Goal: Task Accomplishment & Management: Manage account settings

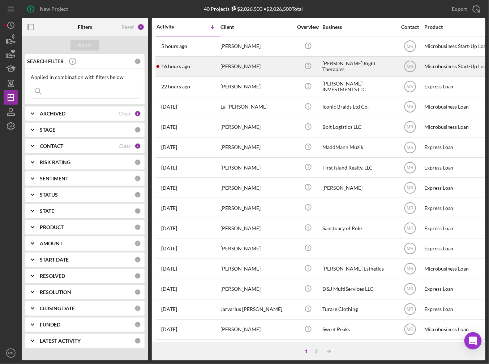
click at [187, 71] on div "16 hours ago [PERSON_NAME]" at bounding box center [187, 66] width 63 height 19
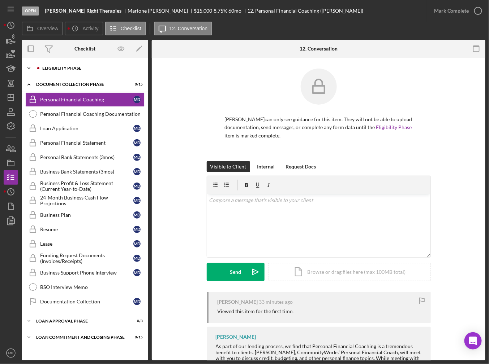
click at [70, 68] on div "Eligibility Phase" at bounding box center [90, 68] width 97 height 4
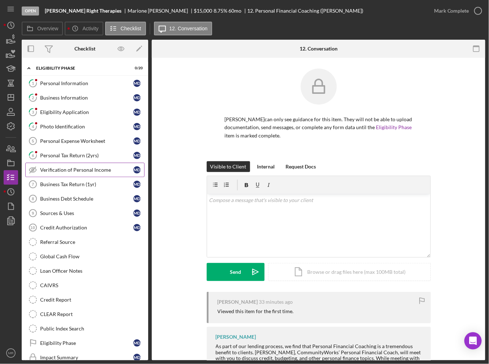
click at [30, 166] on icon "Verification of Personal Income" at bounding box center [33, 170] width 18 height 18
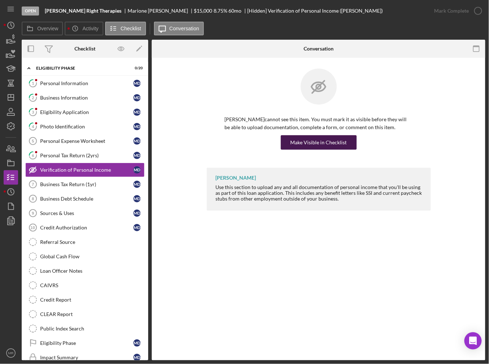
click at [328, 147] on div "Make Visible in Checklist" at bounding box center [318, 142] width 56 height 14
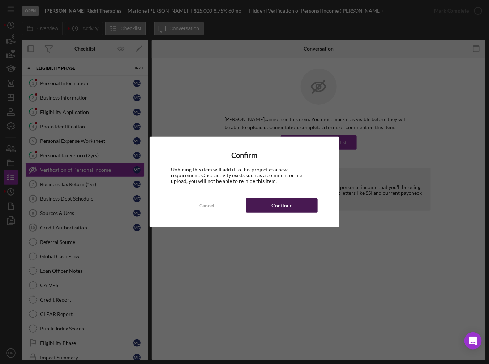
click at [273, 204] on div "Continue" at bounding box center [281, 206] width 21 height 14
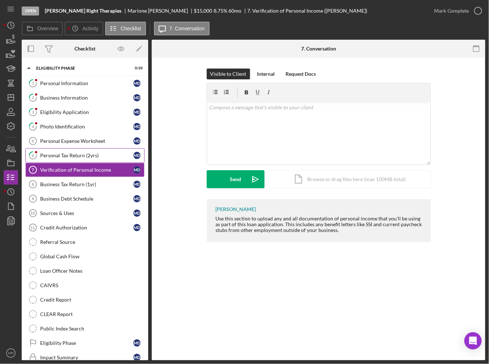
click at [57, 156] on div "Personal Tax Return (2yrs)" at bounding box center [86, 156] width 93 height 6
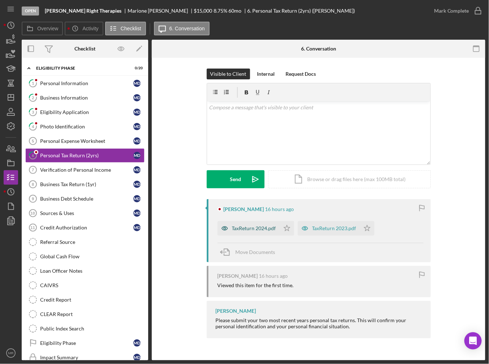
click at [253, 226] on div "TaxReturn 2024.pdf" at bounding box center [254, 229] width 44 height 6
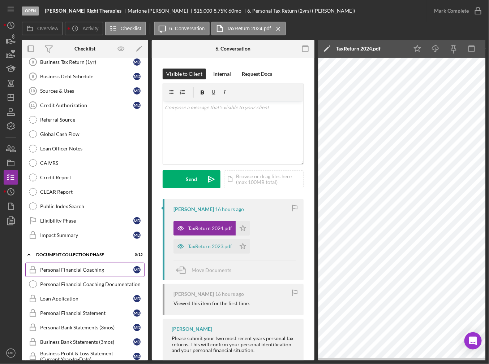
scroll to position [144, 0]
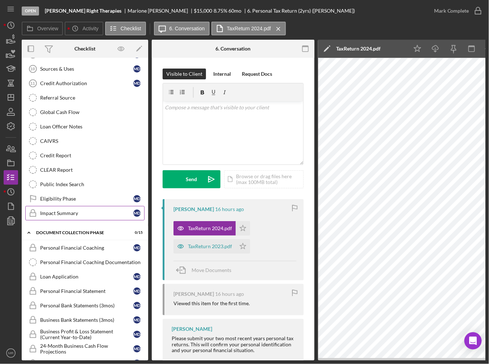
click at [57, 215] on link "Impact Summary Impact Summary M D" at bounding box center [84, 213] width 119 height 14
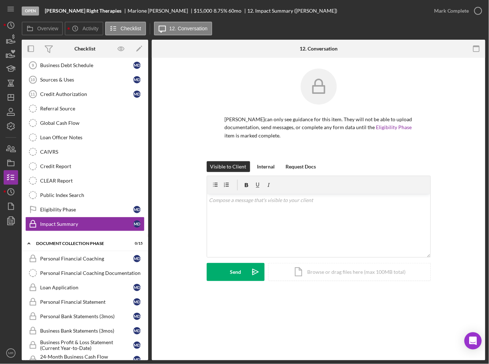
scroll to position [131, 0]
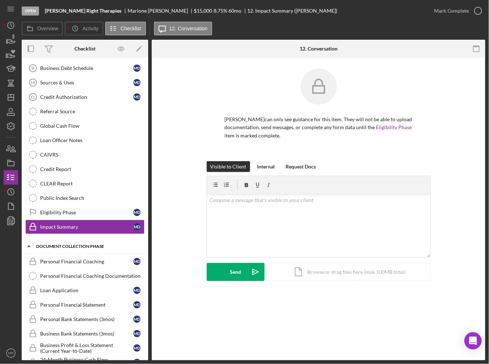
click at [49, 240] on div "Icon/Expander Document Collection Phase 0 / 15" at bounding box center [85, 246] width 126 height 15
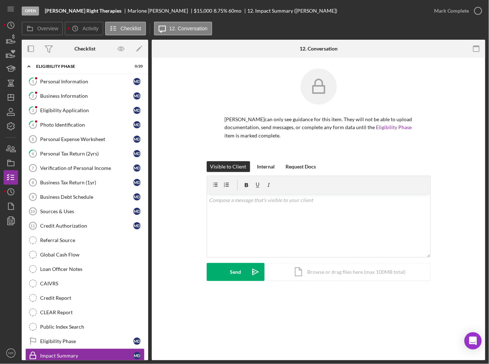
scroll to position [0, 0]
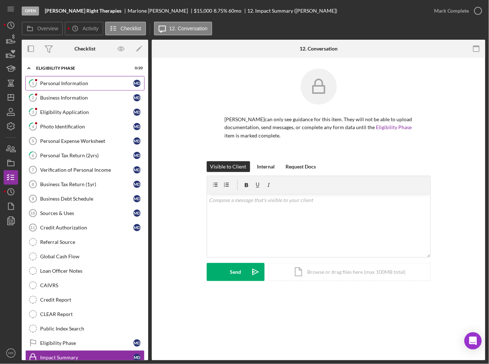
click at [44, 82] on div "Personal Information" at bounding box center [86, 84] width 93 height 6
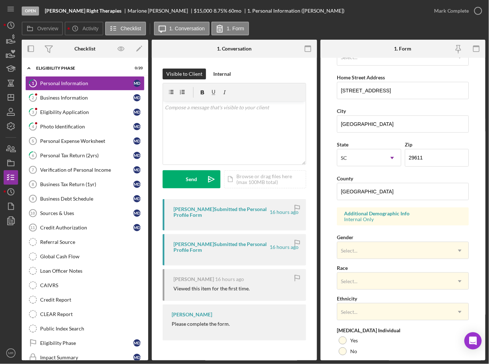
scroll to position [144, 0]
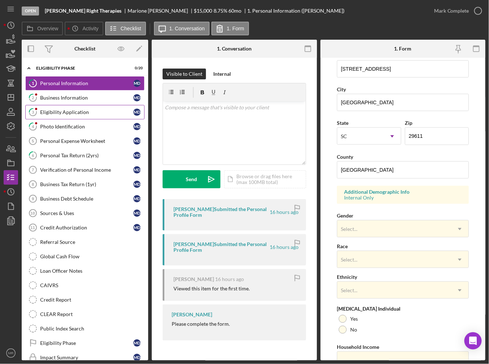
click at [86, 111] on div "Eligibility Application" at bounding box center [86, 112] width 93 height 6
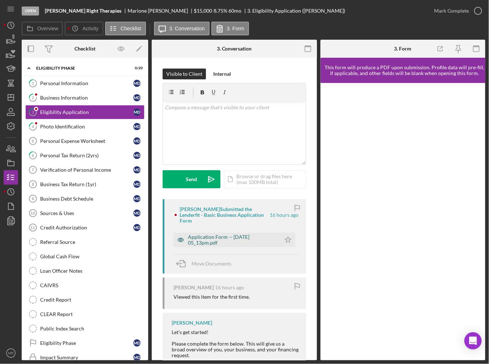
click at [235, 234] on div "Application Form -- [DATE] 05_13pm.pdf" at bounding box center [232, 240] width 89 height 12
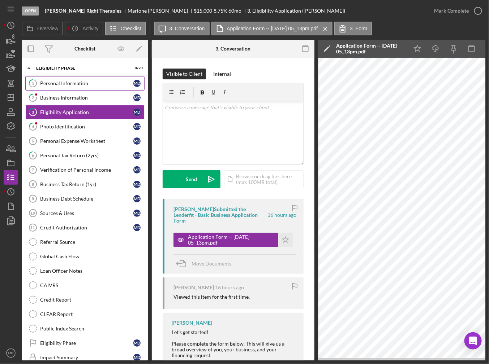
click at [72, 87] on link "1 Personal Information M D" at bounding box center [84, 83] width 119 height 14
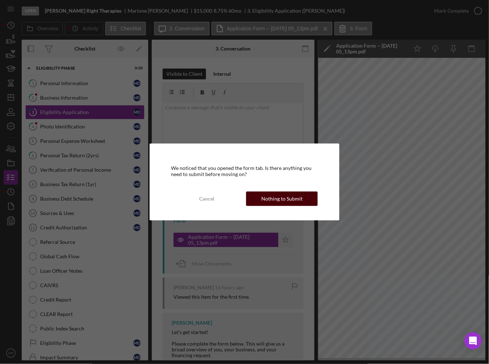
click at [287, 199] on div "Nothing to Submit" at bounding box center [281, 199] width 41 height 14
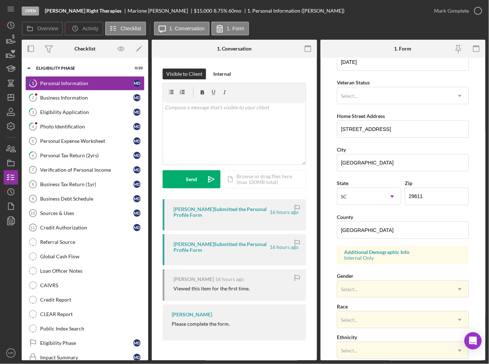
scroll to position [108, 0]
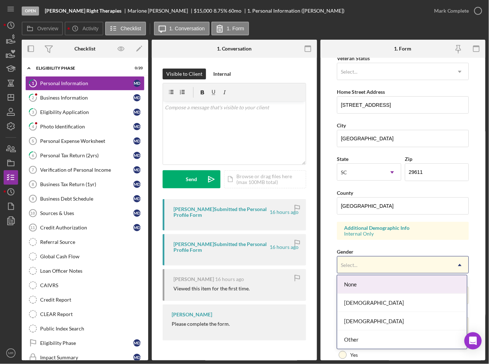
click at [375, 258] on div "Select..." at bounding box center [394, 265] width 114 height 17
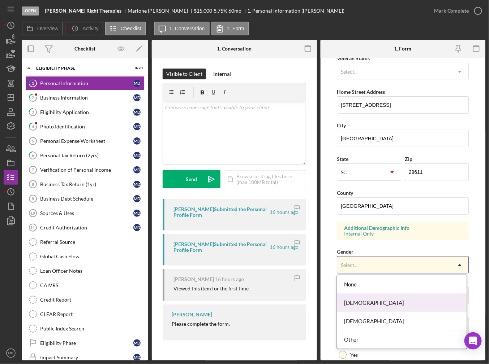
click at [368, 298] on div "[DEMOGRAPHIC_DATA]" at bounding box center [402, 303] width 130 height 18
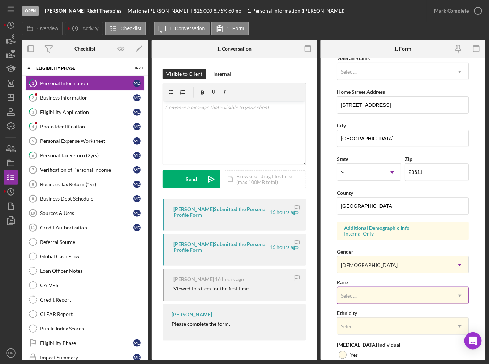
click at [369, 296] on div "Select..." at bounding box center [394, 296] width 114 height 17
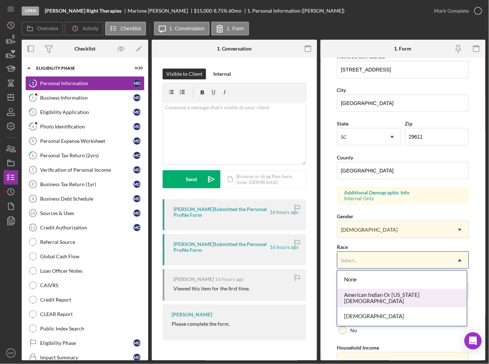
scroll to position [144, 0]
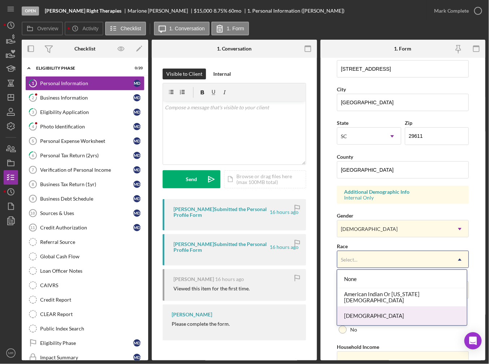
click at [364, 311] on div "[DEMOGRAPHIC_DATA]" at bounding box center [402, 316] width 130 height 18
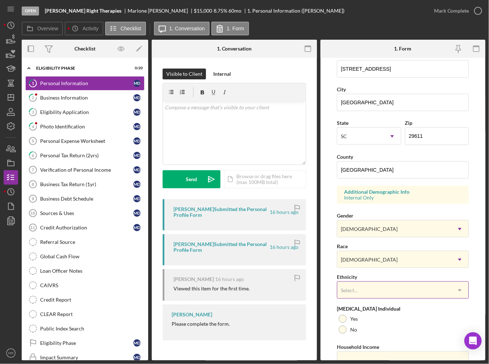
click at [370, 292] on div "Select..." at bounding box center [394, 290] width 114 height 17
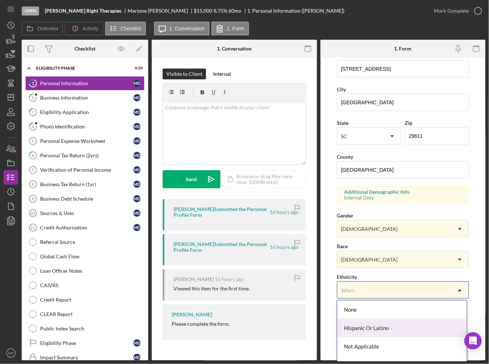
scroll to position [31, 0]
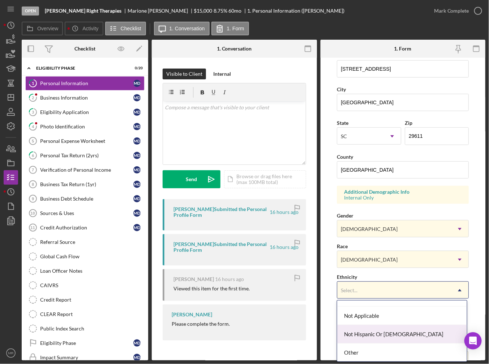
click at [371, 331] on div "Not Hispanic Or [DEMOGRAPHIC_DATA]" at bounding box center [402, 334] width 130 height 18
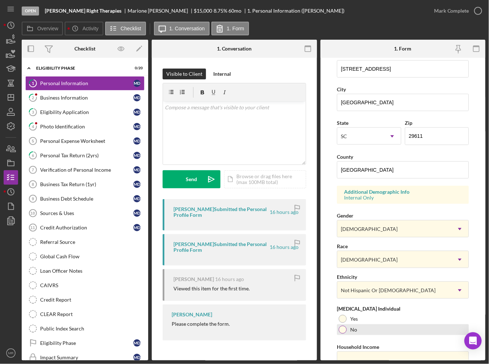
click at [356, 326] on div "No" at bounding box center [403, 330] width 132 height 11
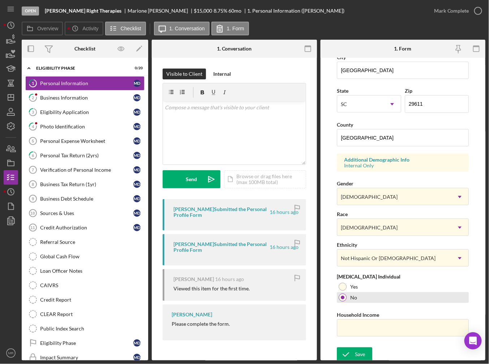
scroll to position [177, 0]
click at [357, 326] on input "Household Income" at bounding box center [403, 327] width 132 height 17
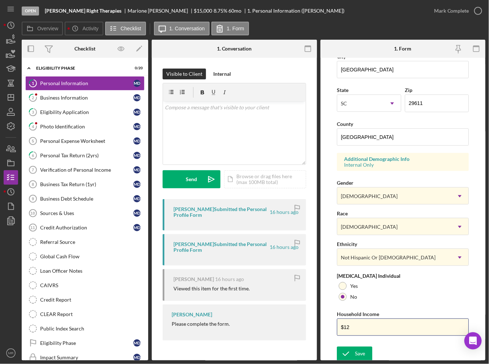
type input "$1"
type input "$262,000"
click at [357, 355] on div "Save" at bounding box center [360, 354] width 10 height 14
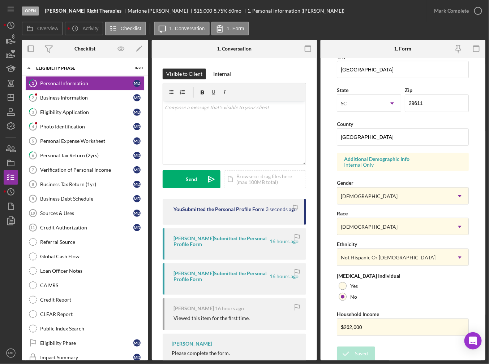
click at [0, 364] on nordpass-portal at bounding box center [0, 364] width 0 height 0
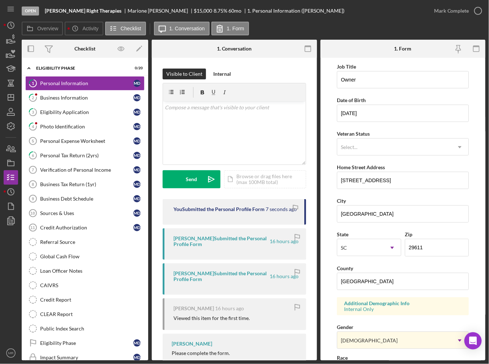
scroll to position [0, 0]
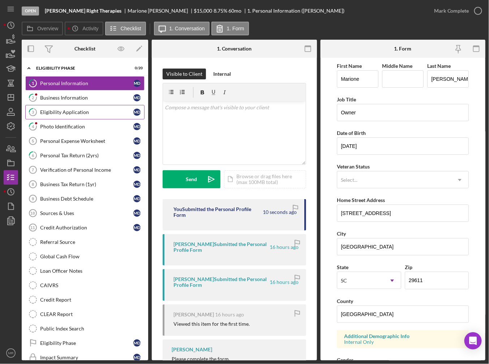
click at [65, 106] on link "3 Eligibility Application M D" at bounding box center [84, 112] width 119 height 14
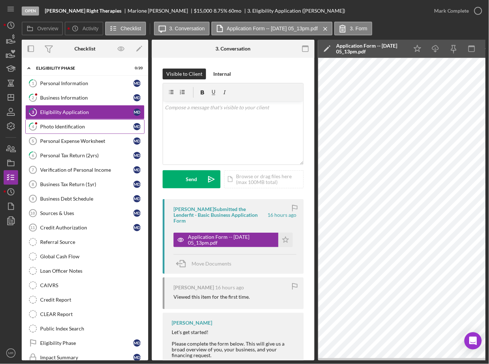
click at [84, 124] on div "Photo Identification" at bounding box center [86, 127] width 93 height 6
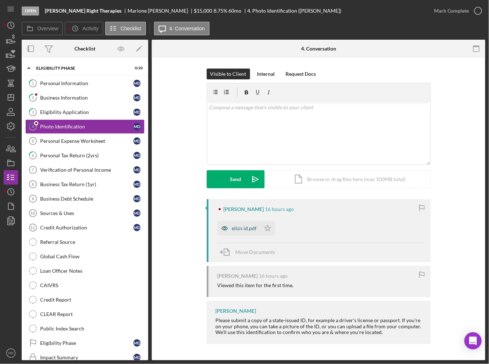
click at [239, 226] on div "ella's id.pdf" at bounding box center [244, 229] width 25 height 6
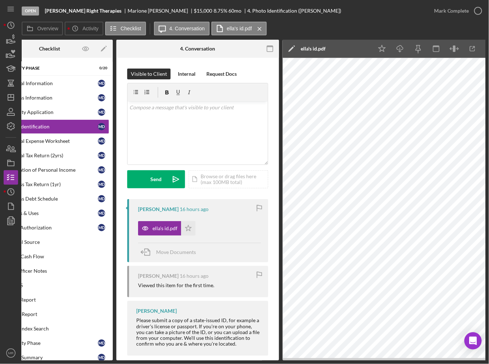
scroll to position [0, 47]
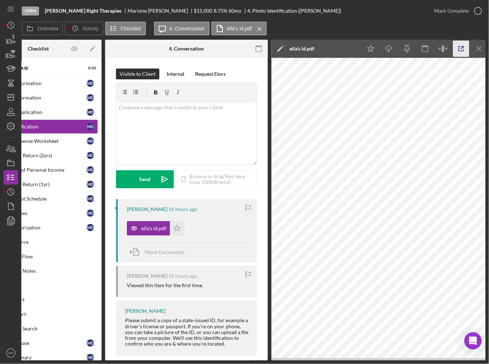
click at [465, 51] on icon "button" at bounding box center [461, 49] width 16 height 16
click at [373, 46] on icon "Icon/Star" at bounding box center [371, 49] width 16 height 16
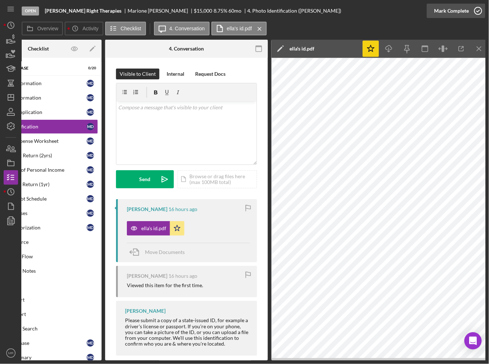
click at [476, 11] on icon "button" at bounding box center [478, 11] width 18 height 18
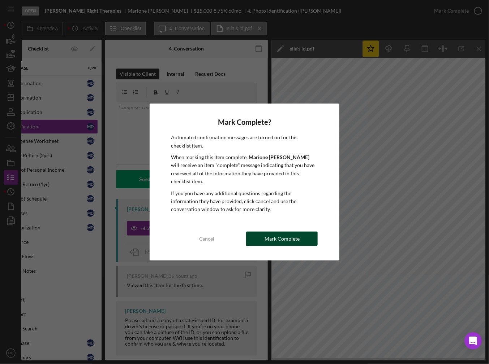
click at [274, 232] on div "Mark Complete" at bounding box center [281, 239] width 35 height 14
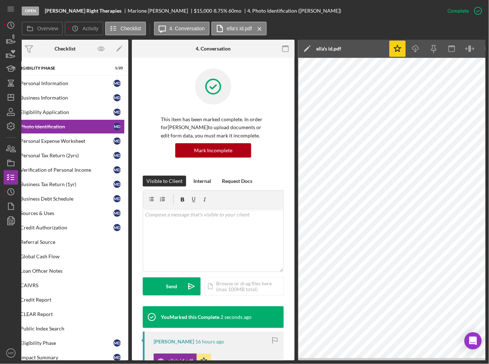
scroll to position [0, 0]
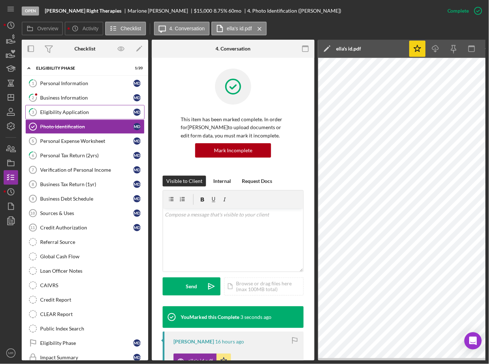
click at [73, 113] on div "Eligibility Application" at bounding box center [86, 112] width 93 height 6
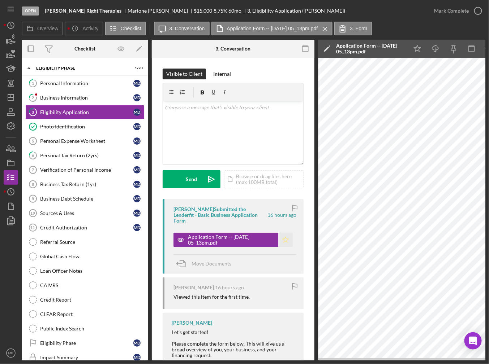
click at [286, 235] on icon "Icon/Star" at bounding box center [285, 240] width 14 height 14
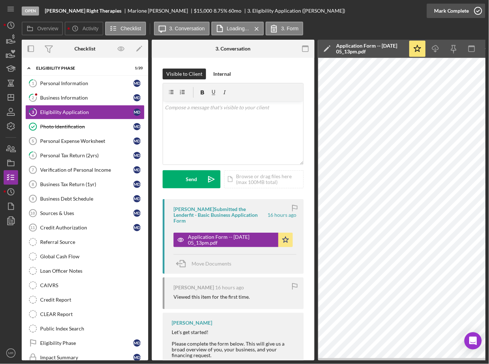
click at [457, 14] on div "Mark Complete" at bounding box center [451, 11] width 35 height 14
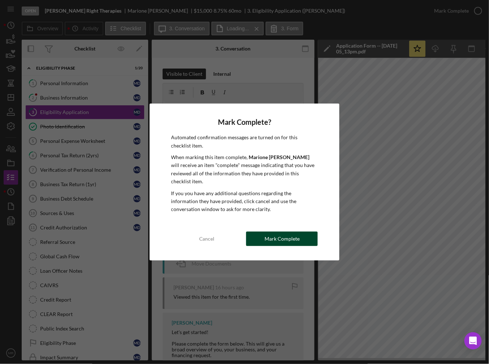
click at [289, 235] on div "Mark Complete" at bounding box center [281, 239] width 35 height 14
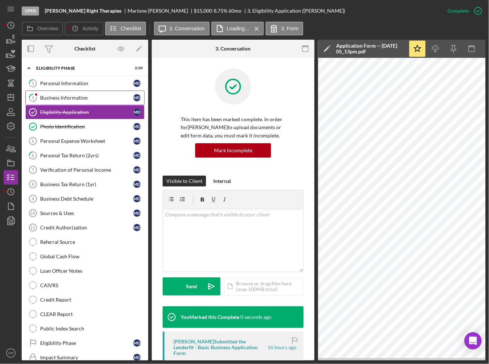
click at [77, 98] on div "Business Information" at bounding box center [86, 98] width 93 height 6
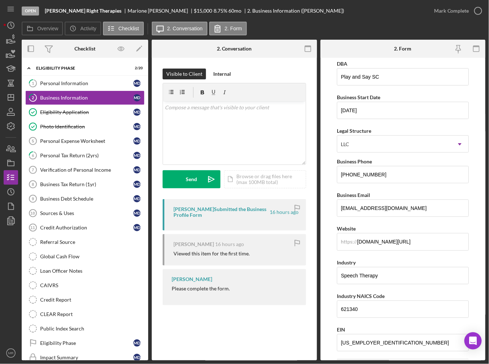
scroll to position [36, 0]
click at [366, 239] on input "[DOMAIN_NAME][URL]" at bounding box center [403, 241] width 132 height 17
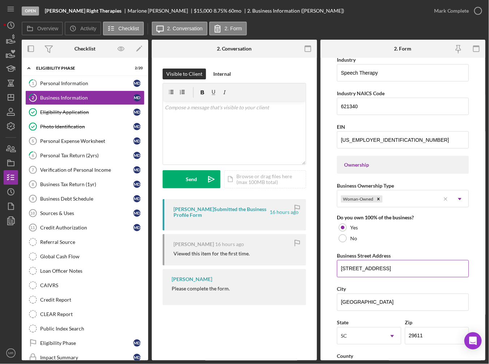
scroll to position [0, 0]
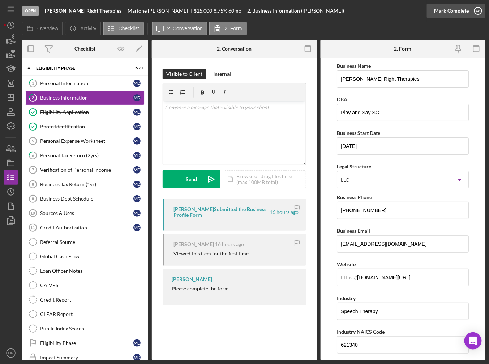
click at [466, 15] on div "Mark Complete" at bounding box center [451, 11] width 35 height 14
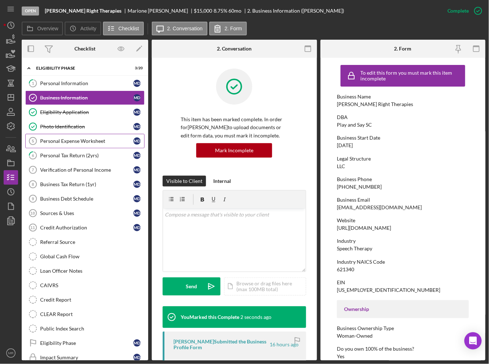
click at [93, 140] on div "Personal Expense Worksheet" at bounding box center [86, 141] width 93 height 6
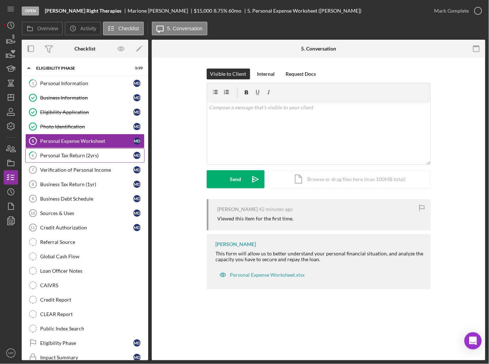
click at [88, 150] on link "6 Personal Tax Return (2yrs) M D" at bounding box center [84, 155] width 119 height 14
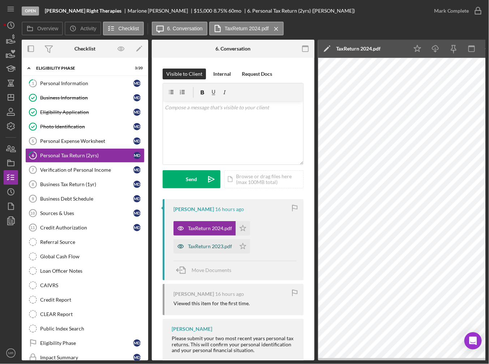
click at [214, 244] on div "TaxReturn 2023.pdf" at bounding box center [210, 247] width 44 height 6
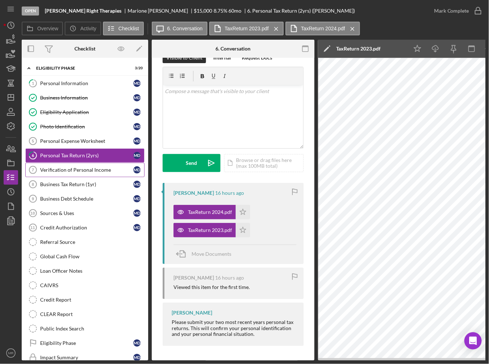
click at [71, 173] on link "Verification of Personal Income 7 Verification of Personal Income M D" at bounding box center [84, 170] width 119 height 14
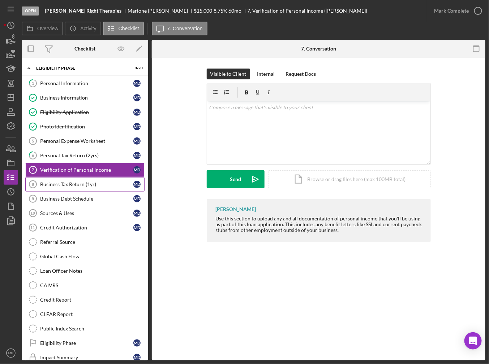
click at [68, 182] on div "Business Tax Return (1yr)" at bounding box center [86, 185] width 93 height 6
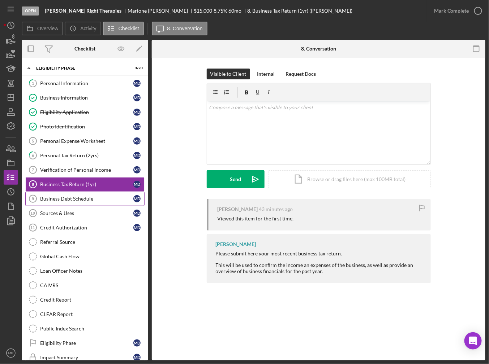
click at [63, 197] on div "Business Debt Schedule" at bounding box center [86, 199] width 93 height 6
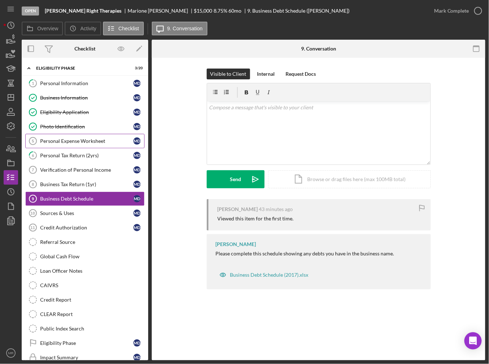
click at [70, 140] on div "Personal Expense Worksheet" at bounding box center [86, 141] width 93 height 6
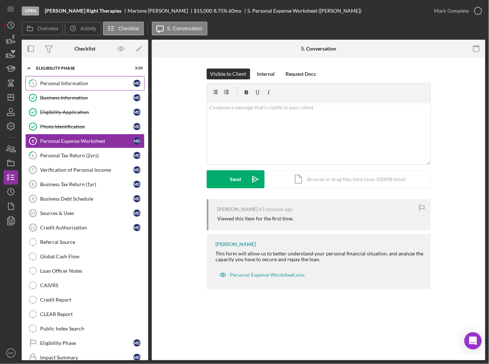
click at [72, 82] on div "Personal Information" at bounding box center [86, 84] width 93 height 6
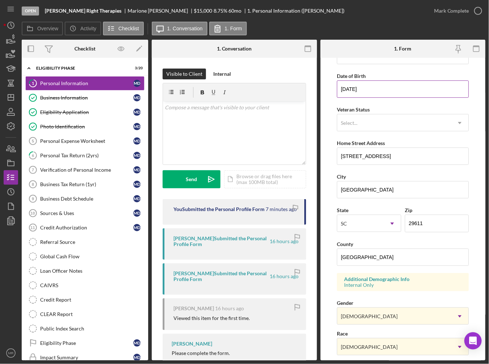
scroll to position [72, 0]
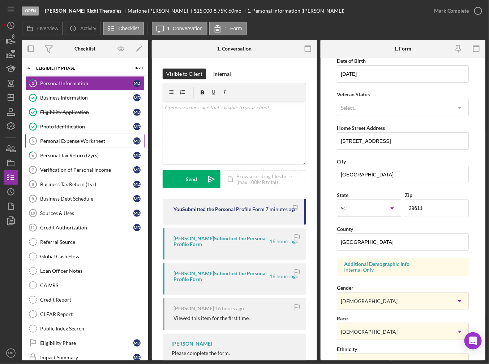
click at [72, 139] on div "Personal Expense Worksheet" at bounding box center [86, 141] width 93 height 6
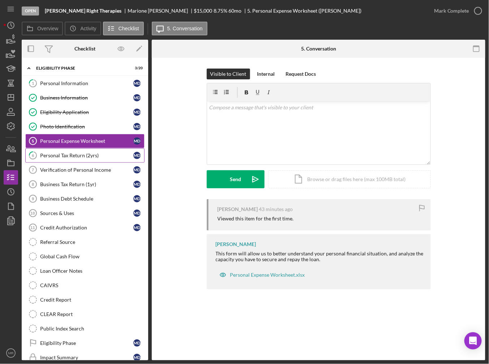
click at [76, 157] on link "6 Personal Tax Return (2yrs) M D" at bounding box center [84, 155] width 119 height 14
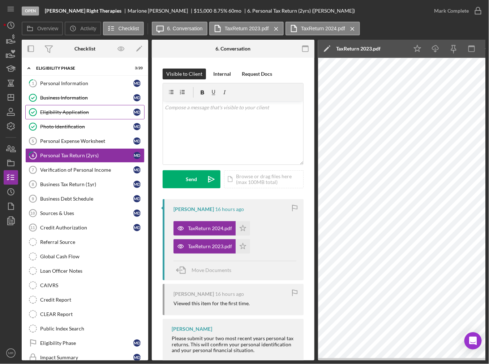
click at [82, 112] on div "Eligibility Application" at bounding box center [86, 112] width 93 height 6
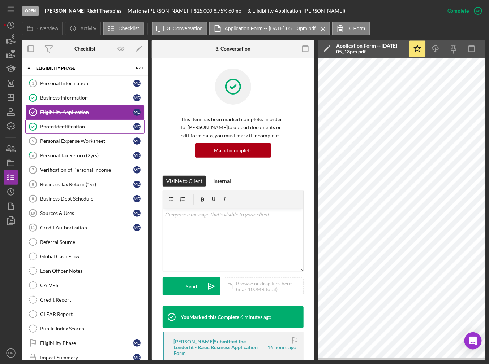
click at [77, 128] on div "Photo Identification" at bounding box center [86, 127] width 93 height 6
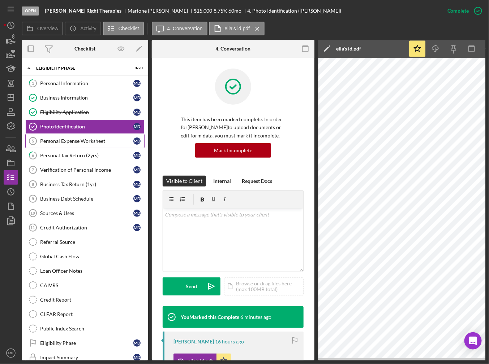
click at [89, 141] on div "Personal Expense Worksheet" at bounding box center [86, 141] width 93 height 6
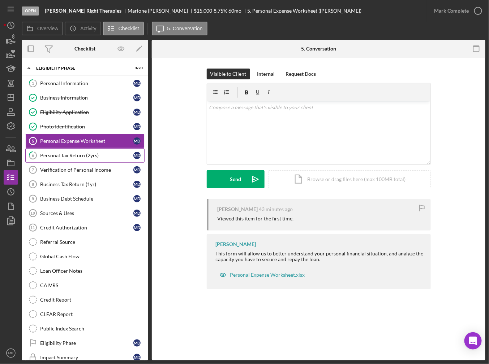
click at [89, 155] on div "Personal Tax Return (2yrs)" at bounding box center [86, 156] width 93 height 6
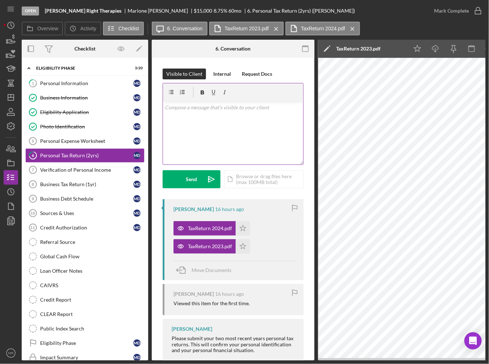
click at [226, 125] on div "v Color teal Color pink Remove color Add row above Add row below Add column bef…" at bounding box center [233, 132] width 140 height 63
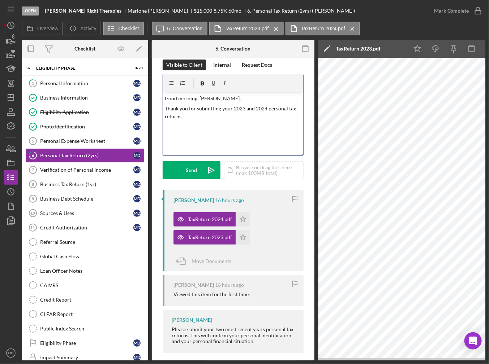
scroll to position [17, 0]
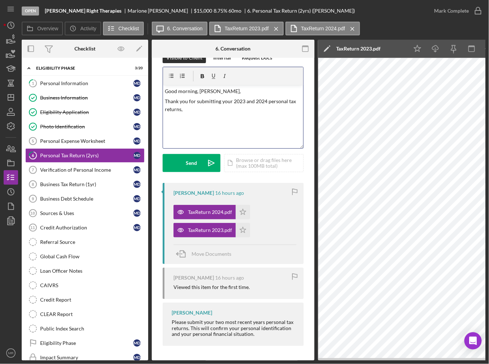
click at [202, 112] on p "Thank you for submitting your 2023 and 2024 personal tax returns," at bounding box center [233, 105] width 136 height 16
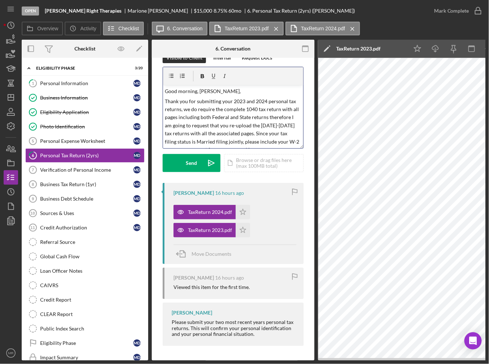
click at [236, 135] on p "Thank you for submitting your 2023 and 2024 personal tax returns, we do require…" at bounding box center [233, 125] width 136 height 57
click at [267, 141] on p "Thank you for submitting your 2023 and 2024 personal tax returns, we do require…" at bounding box center [233, 118] width 136 height 57
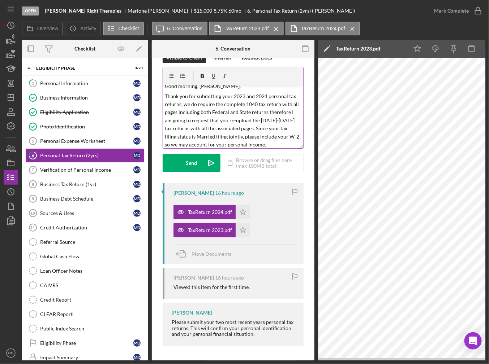
scroll to position [0, 0]
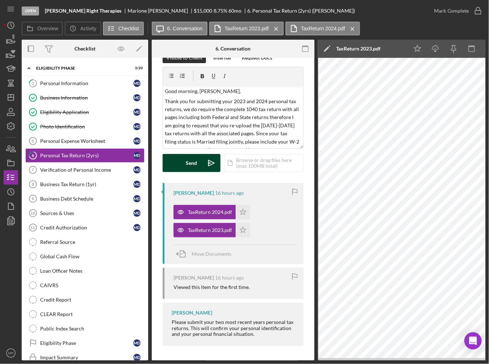
click at [187, 161] on div "Send" at bounding box center [191, 163] width 11 height 18
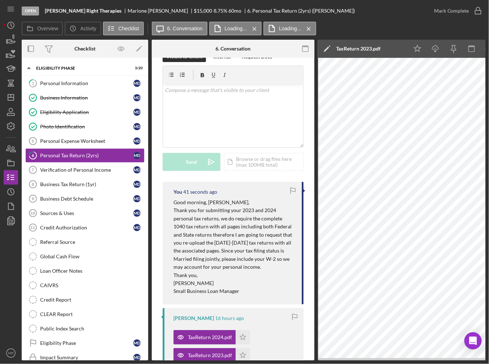
click at [248, 212] on p "Thank you for submitting your 2023 and 2024 personal tax returns, we do require…" at bounding box center [233, 239] width 121 height 65
click at [67, 268] on div "Loan Officer Notes" at bounding box center [92, 271] width 104 height 6
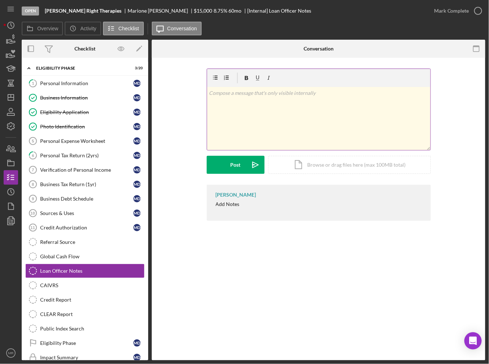
click at [270, 117] on div "v Color teal Color pink Remove color Add row above Add row below Add column bef…" at bounding box center [318, 118] width 223 height 63
click at [310, 284] on div "Loan Officer Notes Loan Officer Notes v Color teal Color pink Remove color Add …" at bounding box center [318, 209] width 333 height 303
click at [259, 107] on div "v Color teal Color pink Remove color Add row above Add row below Add column bef…" at bounding box center [318, 118] width 223 height 63
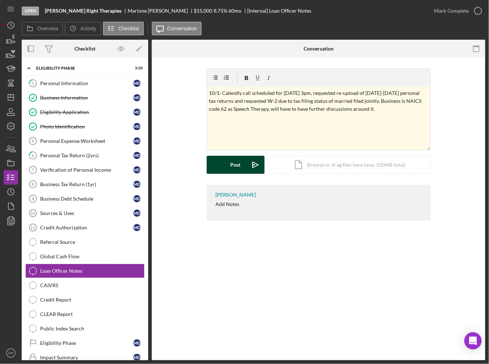
click at [235, 169] on div "Post" at bounding box center [235, 165] width 10 height 18
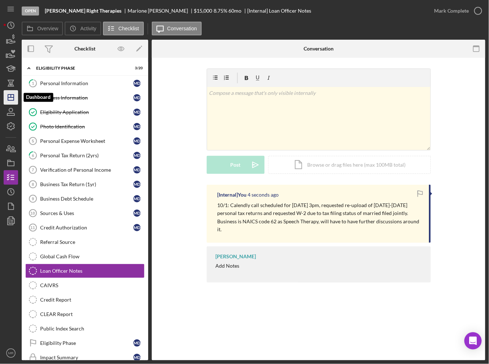
click at [9, 99] on icon "Icon/Dashboard" at bounding box center [11, 97] width 18 height 18
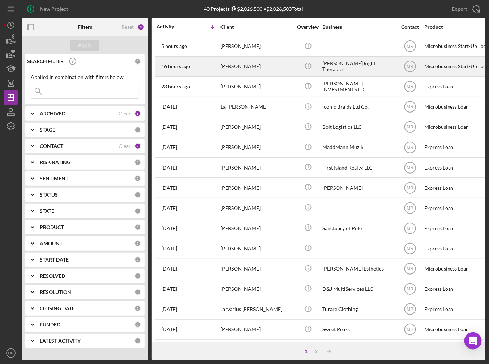
click at [210, 68] on div "16 hours ago [PERSON_NAME]" at bounding box center [187, 66] width 63 height 19
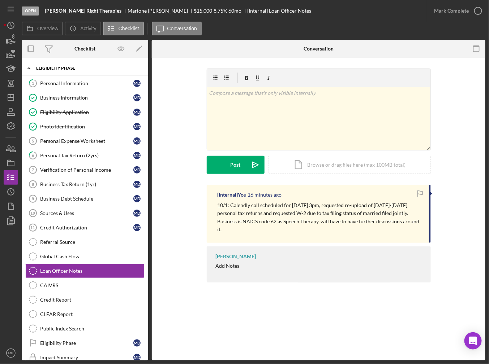
click at [55, 68] on div "Eligibility Phase" at bounding box center [87, 68] width 103 height 4
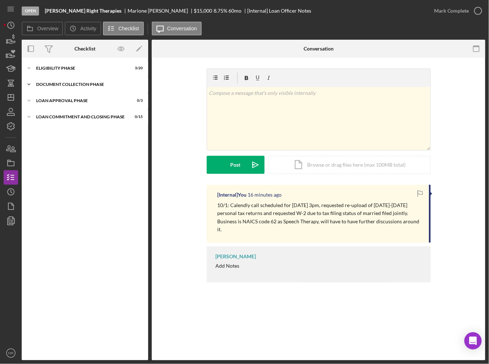
click at [61, 81] on div "Icon/Expander Document Collection Phase 0 / 15" at bounding box center [85, 84] width 126 height 14
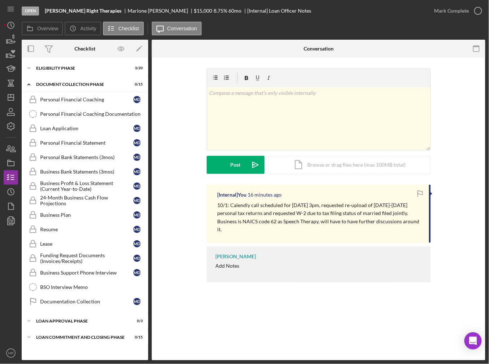
click at [163, 114] on div "v Color teal Color pink Remove color Add row above Add row below Add column bef…" at bounding box center [318, 127] width 312 height 116
click at [164, 137] on div "v Color teal Color pink Remove color Add row above Add row below Add column bef…" at bounding box center [318, 127] width 312 height 116
click at [60, 79] on div "Icon/Expander Document Collection Phase 0 / 15" at bounding box center [85, 84] width 126 height 15
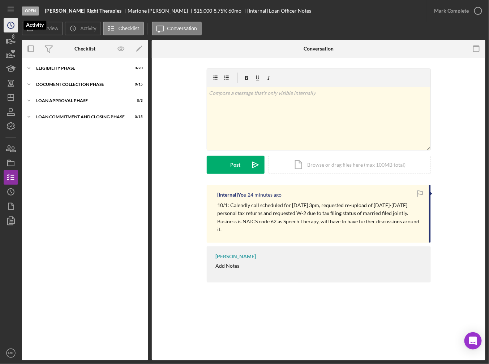
click at [11, 25] on polyline "button" at bounding box center [11, 24] width 1 height 3
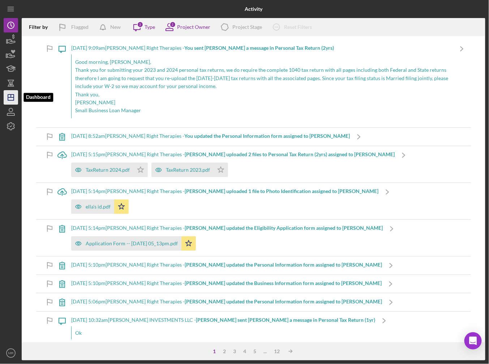
click at [10, 94] on icon "Icon/Dashboard" at bounding box center [11, 97] width 18 height 18
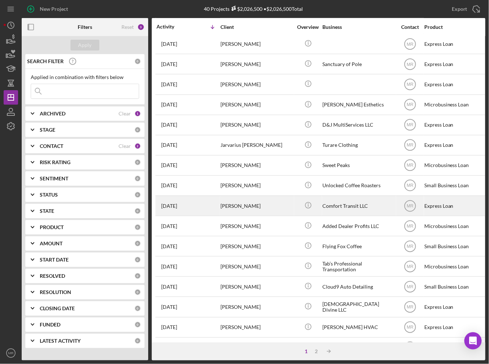
scroll to position [203, 0]
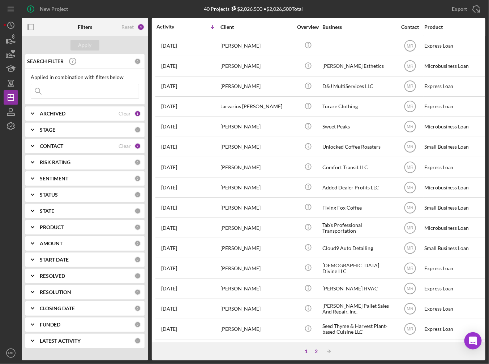
click at [314, 349] on div "2" at bounding box center [316, 352] width 10 height 6
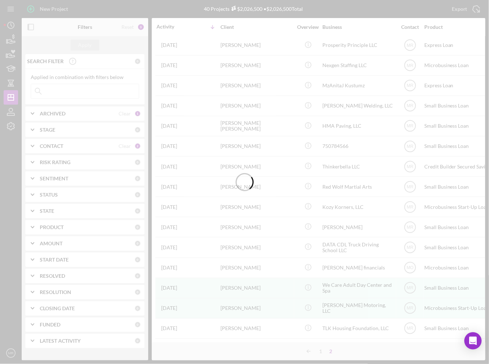
scroll to position [3, 0]
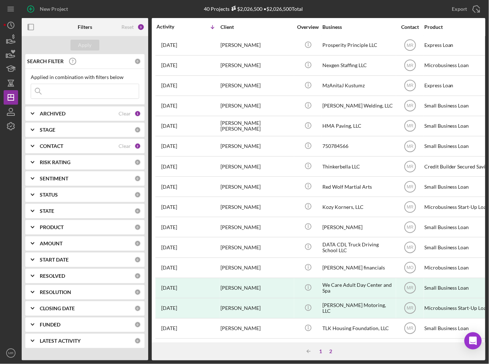
click at [317, 351] on div "1" at bounding box center [321, 352] width 10 height 6
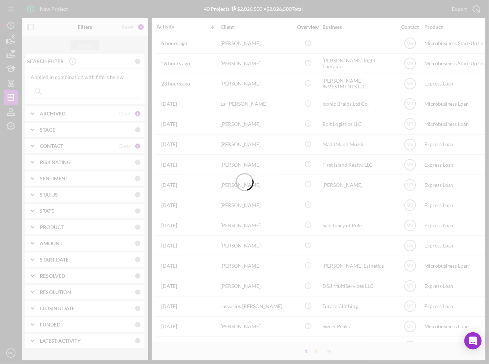
scroll to position [203, 0]
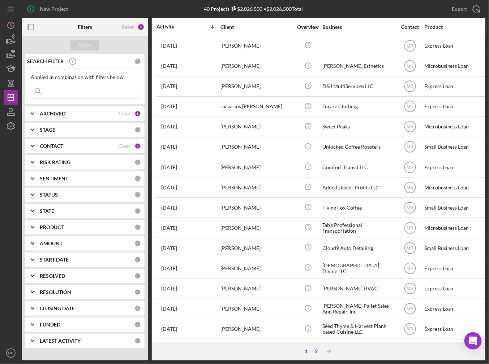
click at [317, 353] on div "2" at bounding box center [316, 352] width 10 height 6
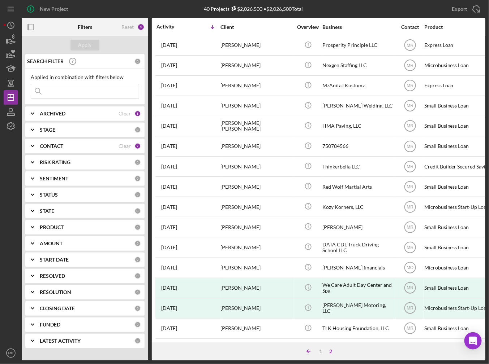
scroll to position [3, 0]
click at [319, 353] on div "1" at bounding box center [321, 352] width 10 height 6
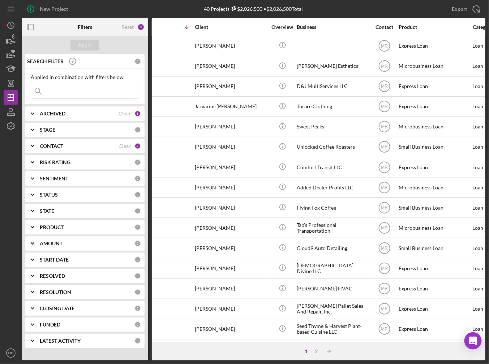
scroll to position [203, 0]
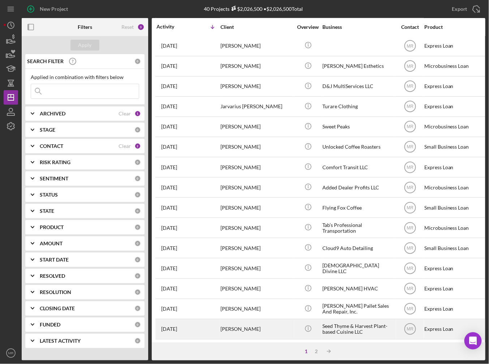
click at [211, 327] on div "[DATE] [PERSON_NAME]" at bounding box center [187, 329] width 63 height 19
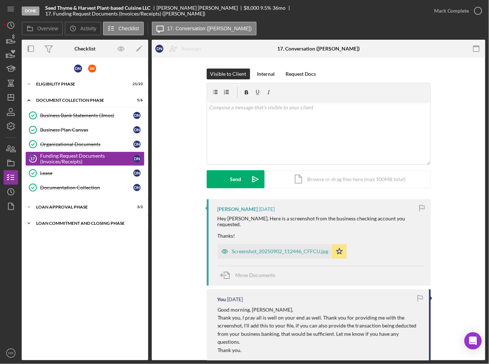
click at [73, 218] on div "Icon/Expander Loan Commitment and Closing Phase 6 / 14" at bounding box center [85, 223] width 126 height 14
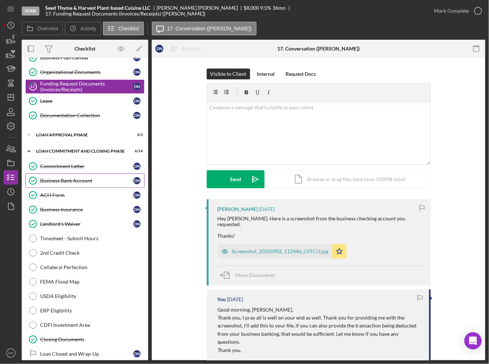
scroll to position [76, 0]
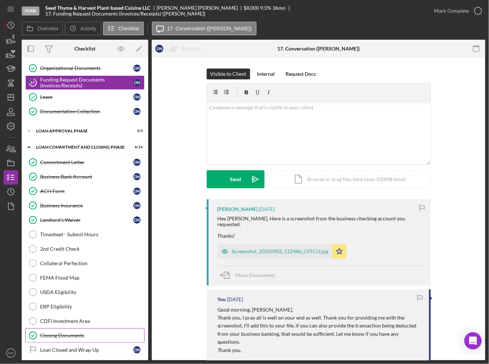
click at [64, 333] on div "Closing Documents" at bounding box center [92, 336] width 104 height 6
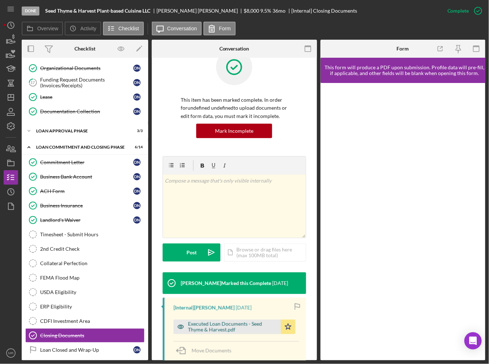
scroll to position [36, 0]
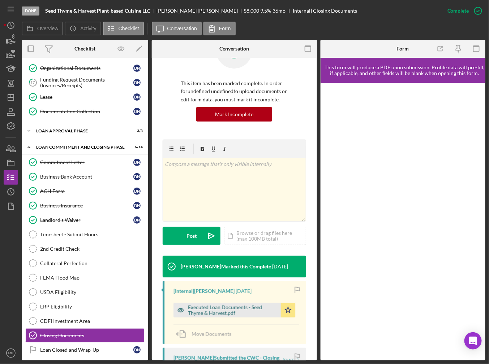
click at [233, 312] on div "Executed Loan Documents - Seed Thyme & Harvest.pdf" at bounding box center [232, 311] width 89 height 12
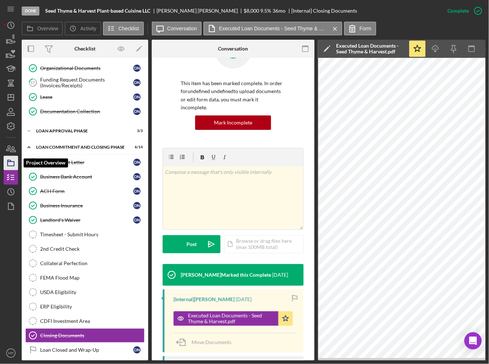
click at [10, 160] on icon "button" at bounding box center [11, 163] width 18 height 18
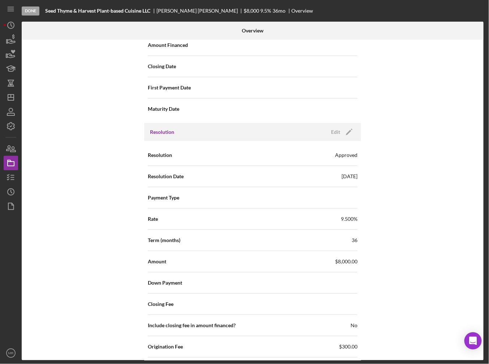
scroll to position [938, 0]
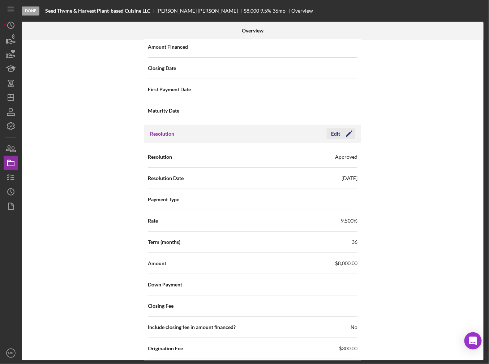
click at [342, 131] on icon "Icon/Edit" at bounding box center [349, 134] width 18 height 18
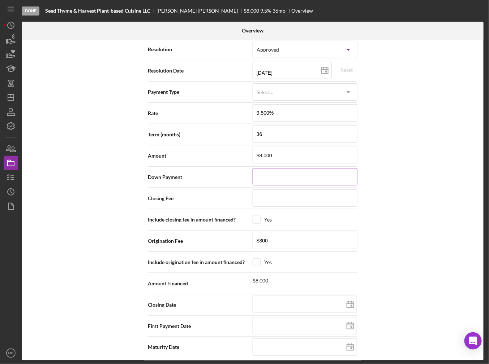
scroll to position [1046, 0]
click at [353, 302] on icon at bounding box center [350, 305] width 18 height 18
type input "[DATE]"
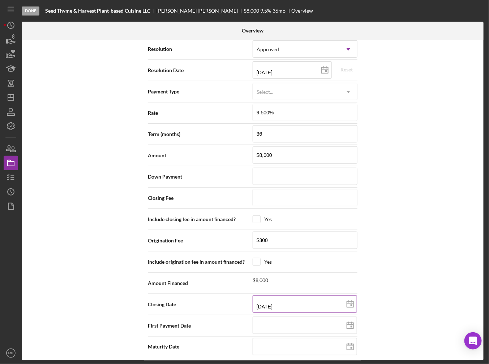
type input "[DATE]"
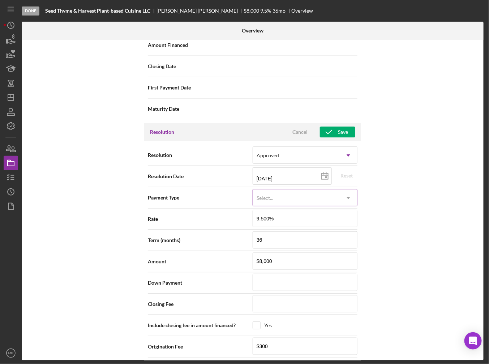
scroll to position [938, 0]
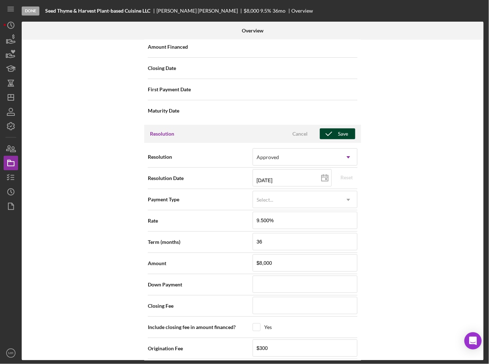
click at [329, 131] on icon "button" at bounding box center [329, 134] width 18 height 18
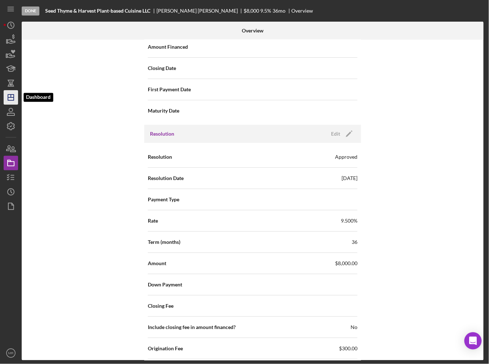
click at [12, 104] on icon "Icon/Dashboard" at bounding box center [11, 97] width 18 height 18
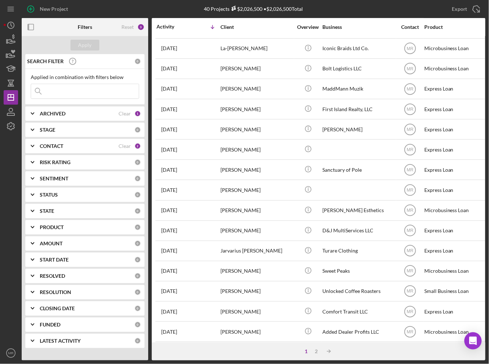
scroll to position [203, 0]
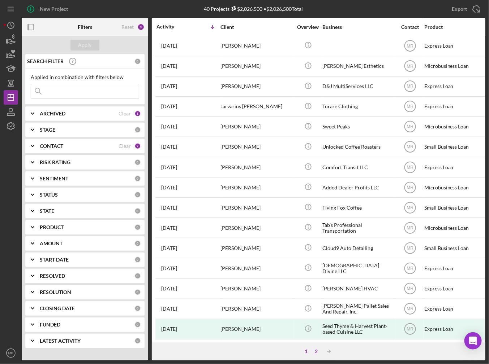
click at [316, 353] on div "2" at bounding box center [316, 352] width 10 height 6
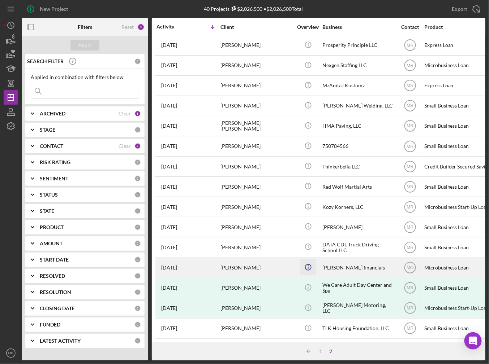
scroll to position [3, 0]
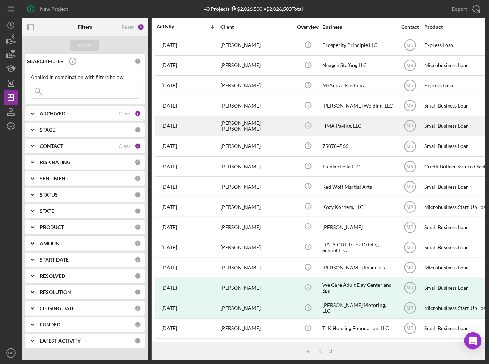
click at [255, 122] on div "[PERSON_NAME] [PERSON_NAME]" at bounding box center [256, 126] width 72 height 19
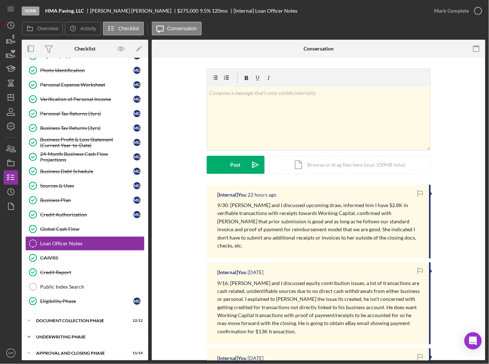
scroll to position [57, 0]
click at [65, 351] on div "Approval and Closing Phase" at bounding box center [87, 353] width 103 height 4
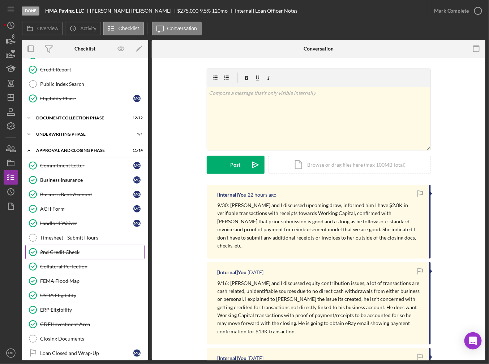
scroll to position [261, 0]
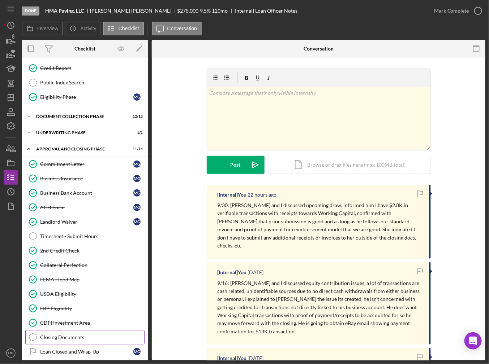
click at [88, 335] on div "Closing Documents" at bounding box center [92, 338] width 104 height 6
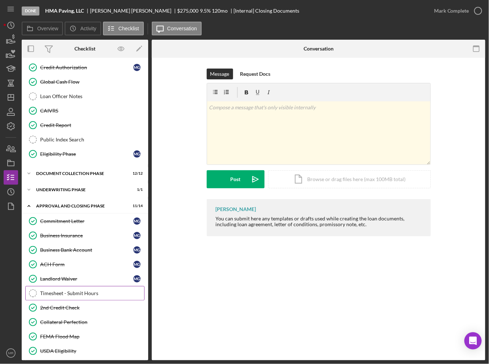
scroll to position [261, 0]
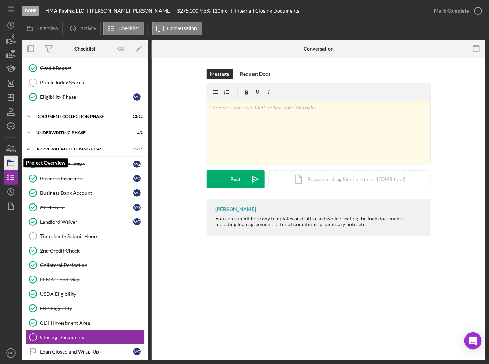
drag, startPoint x: 12, startPoint y: 167, endPoint x: 17, endPoint y: 166, distance: 5.6
click at [12, 167] on icon "button" at bounding box center [11, 163] width 18 height 18
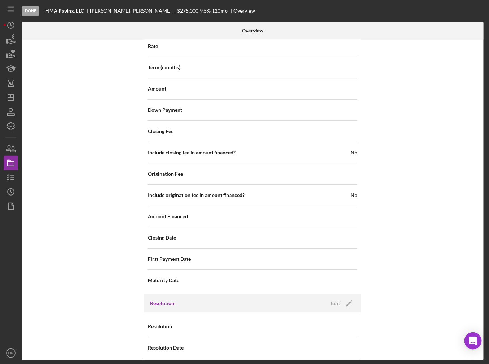
scroll to position [730, 0]
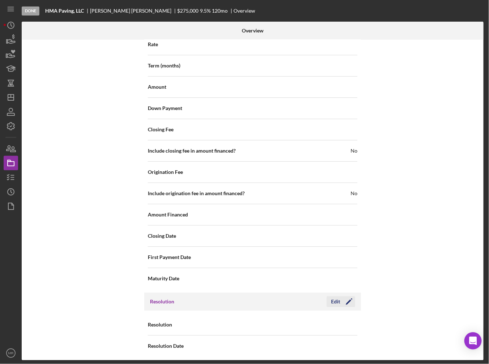
click at [342, 296] on icon "Icon/Edit" at bounding box center [349, 302] width 18 height 18
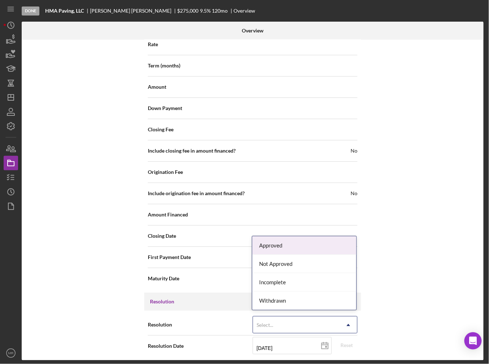
click at [350, 319] on icon "Icon/Dropdown Arrow" at bounding box center [347, 325] width 17 height 17
click at [316, 249] on div "Approved" at bounding box center [304, 245] width 104 height 18
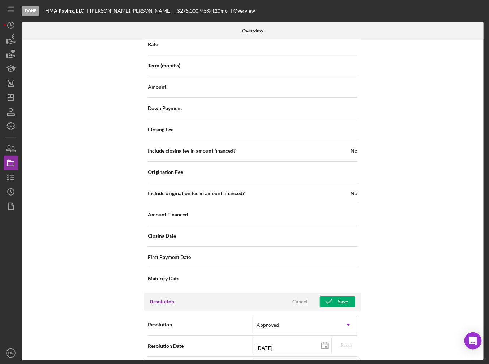
click at [377, 302] on div "Internal Workflow Stage Done Icon/Dropdown Arrow Archive (can unarchive later i…" at bounding box center [252, 200] width 461 height 321
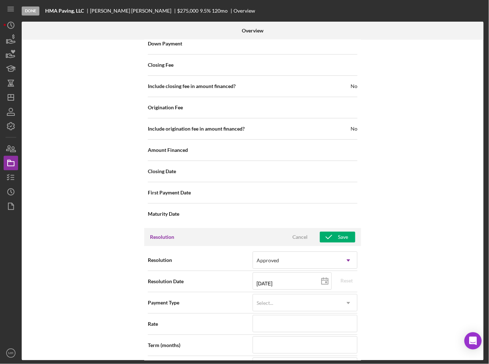
scroll to position [838, 0]
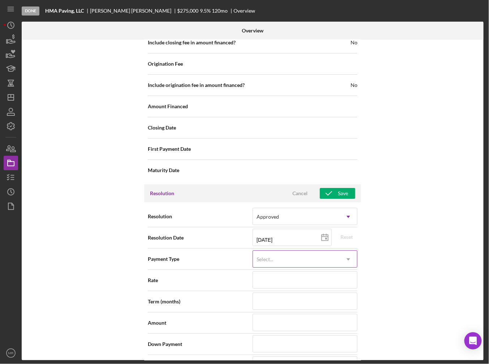
click at [283, 255] on div "Select..." at bounding box center [296, 259] width 87 height 17
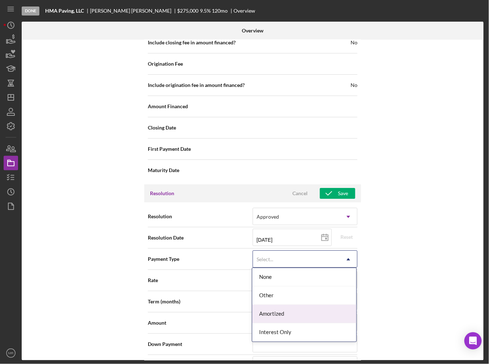
click at [291, 312] on div "Amortized" at bounding box center [304, 314] width 104 height 18
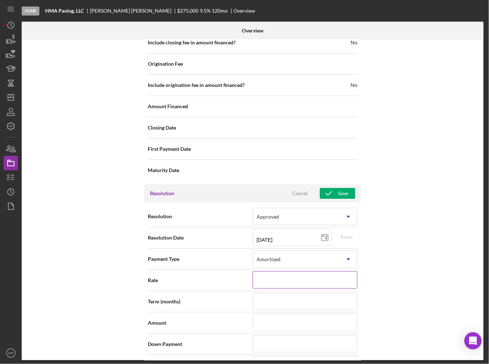
click at [278, 279] on input at bounding box center [304, 280] width 105 height 17
type input "9.%"
type input "9.2%"
type input "9.25%"
type input "9.250%"
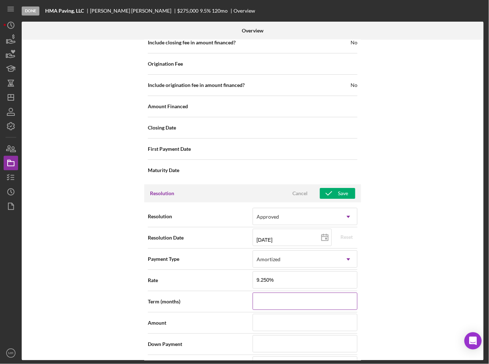
click at [254, 301] on input at bounding box center [304, 301] width 105 height 17
type input "1"
type input "12"
type input "120"
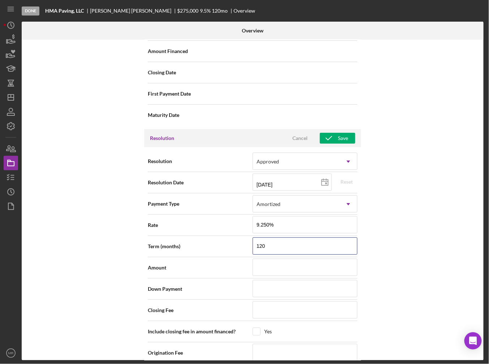
scroll to position [910, 0]
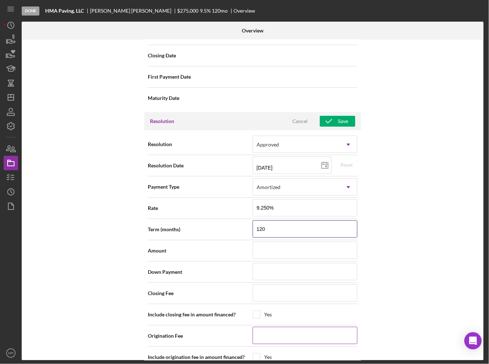
type input "120"
click at [270, 332] on input at bounding box center [304, 335] width 105 height 17
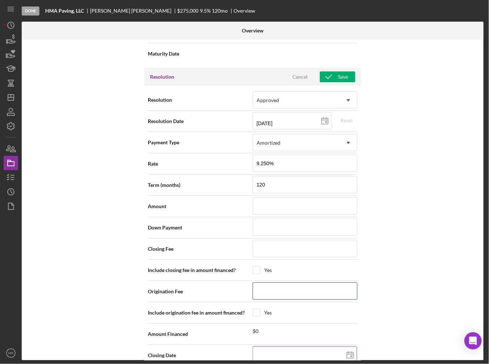
scroll to position [982, 0]
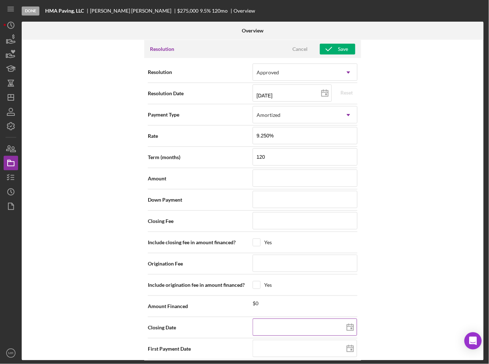
click at [347, 325] on icon at bounding box center [350, 328] width 18 height 18
type input "[DATE]"
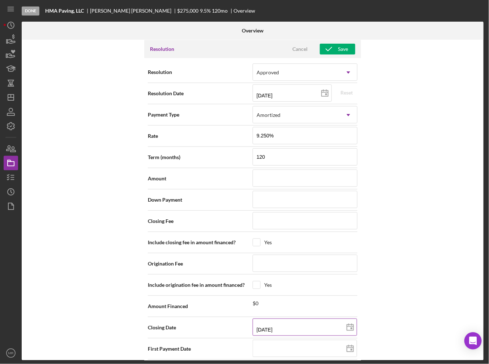
type input "[DATE]"
click at [377, 304] on div "Internal Workflow Stage Done Icon/Dropdown Arrow Archive (can unarchive later i…" at bounding box center [252, 200] width 461 height 321
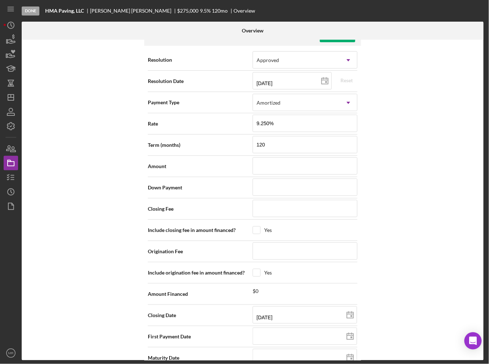
scroll to position [1006, 0]
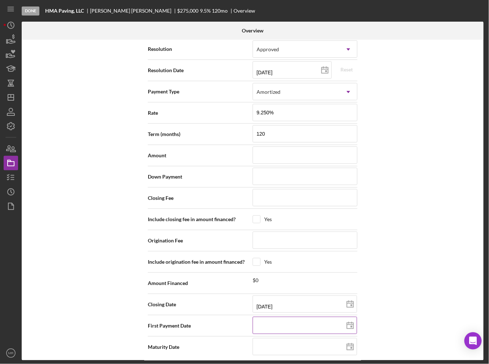
click at [354, 321] on icon at bounding box center [350, 326] width 18 height 18
type input "[DATE]"
click at [383, 318] on div "Internal Workflow Stage Done Icon/Dropdown Arrow Archive (can unarchive later i…" at bounding box center [252, 200] width 461 height 321
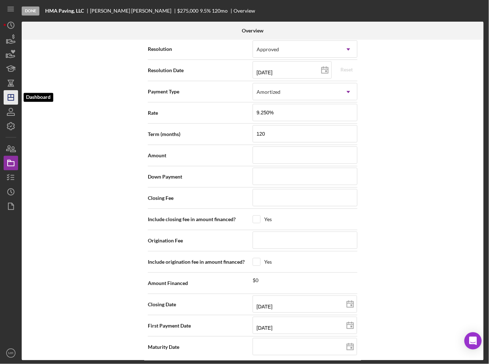
click at [14, 104] on icon "Icon/Dashboard" at bounding box center [11, 97] width 18 height 18
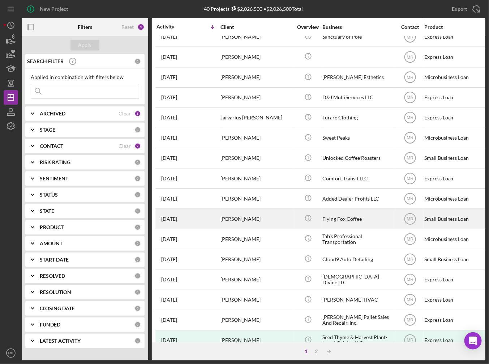
scroll to position [203, 0]
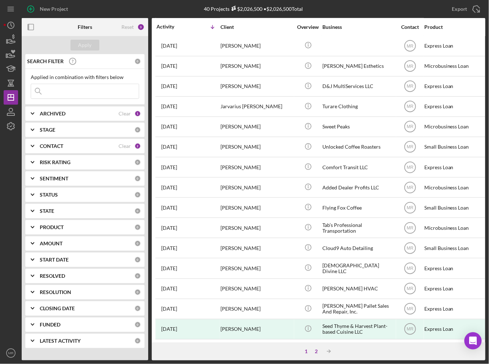
click at [316, 349] on div "2" at bounding box center [316, 352] width 10 height 6
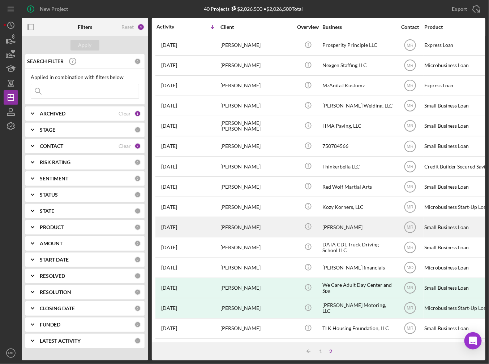
scroll to position [0, 0]
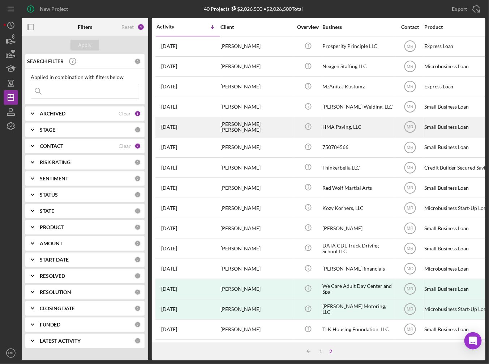
click at [258, 121] on div "[PERSON_NAME] [PERSON_NAME]" at bounding box center [256, 127] width 72 height 19
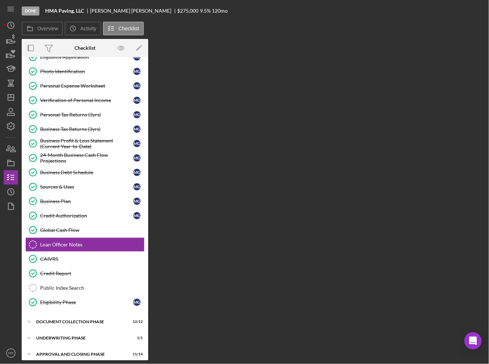
scroll to position [56, 0]
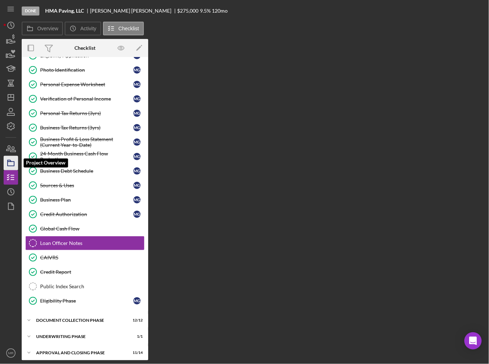
click at [11, 159] on icon "button" at bounding box center [11, 163] width 18 height 18
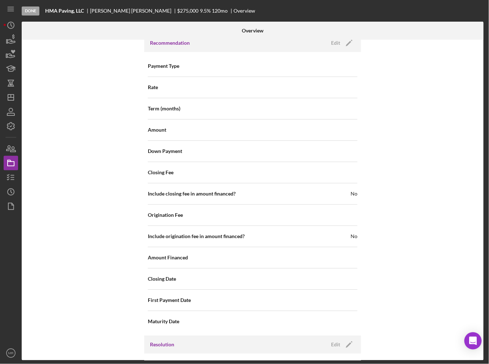
scroll to position [730, 0]
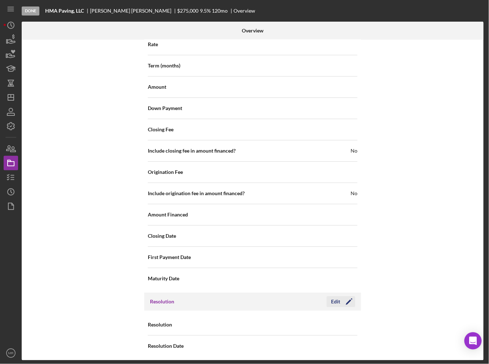
click at [337, 303] on div "Edit" at bounding box center [335, 301] width 9 height 11
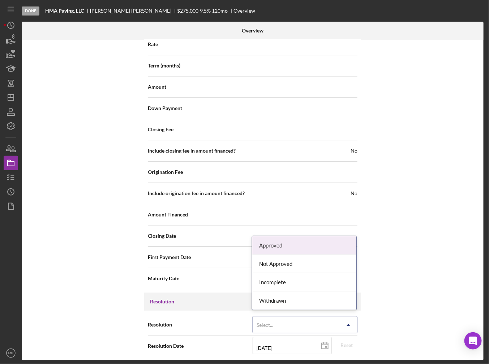
click at [338, 321] on div "Select..." at bounding box center [296, 325] width 87 height 17
click at [311, 251] on div "Approved" at bounding box center [304, 245] width 104 height 18
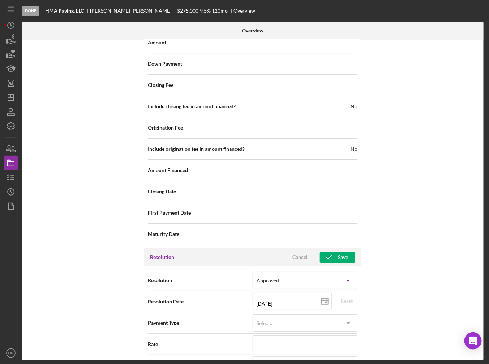
scroll to position [802, 0]
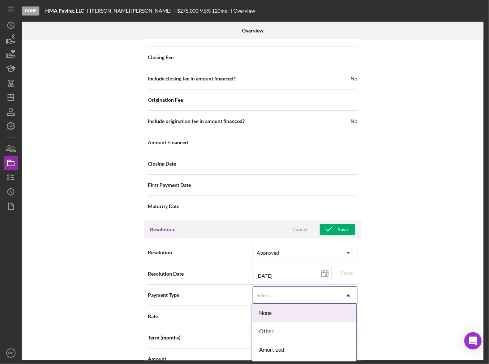
click at [324, 288] on div "Select..." at bounding box center [296, 295] width 87 height 17
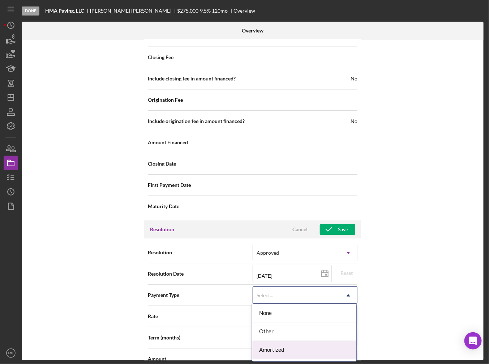
click at [290, 347] on div "Amortized" at bounding box center [304, 350] width 104 height 18
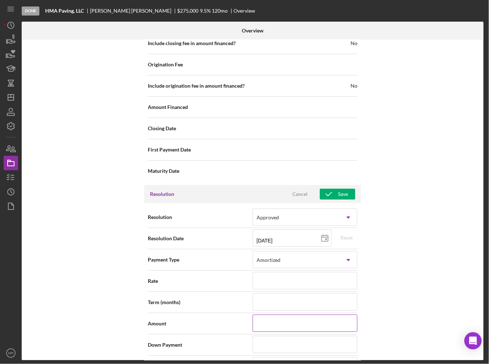
scroll to position [838, 0]
click at [298, 277] on input at bounding box center [304, 280] width 105 height 17
type input "9%"
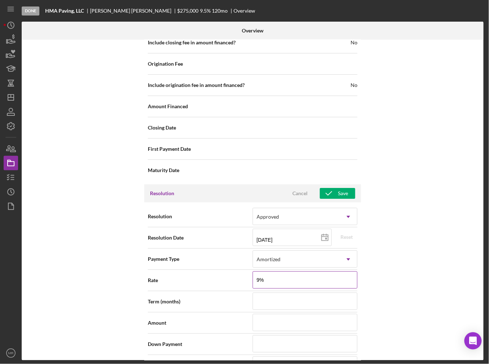
type input "9.%"
type input "9.2%"
type input "9.25%"
type input "9.250%"
click at [410, 289] on div "Internal Workflow Stage Done Icon/Dropdown Arrow Archive (can unarchive later i…" at bounding box center [252, 200] width 461 height 321
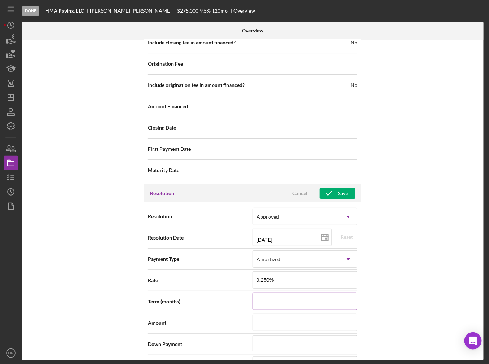
click at [285, 300] on input at bounding box center [304, 301] width 105 height 17
type input "2"
type input "1"
type input "12"
type input "120"
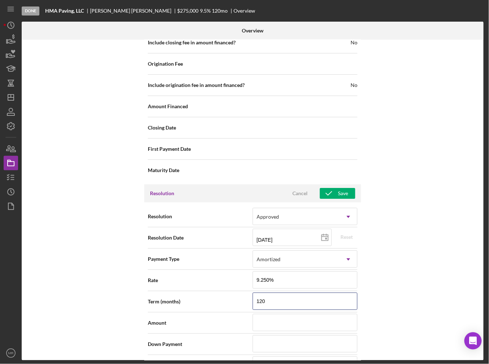
type input "120"
click at [422, 299] on div "Internal Workflow Stage Done Icon/Dropdown Arrow Archive (can unarchive later i…" at bounding box center [252, 200] width 461 height 321
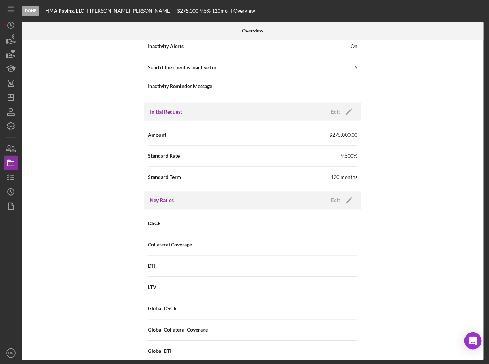
scroll to position [260, 0]
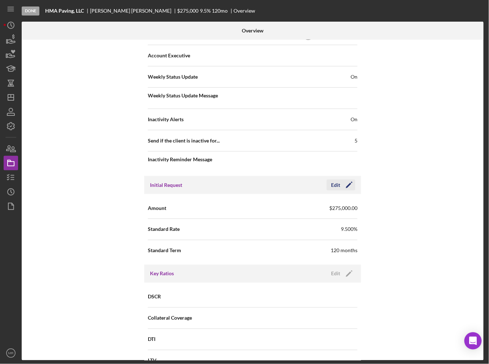
click at [347, 183] on icon "Icon/Edit" at bounding box center [349, 185] width 18 height 18
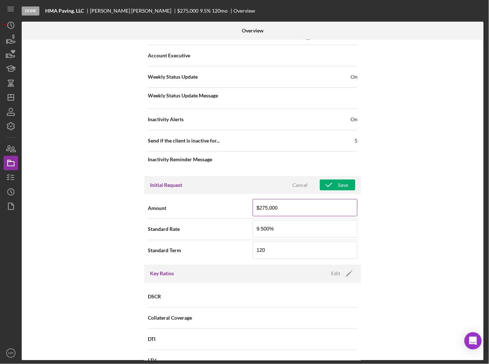
click at [302, 212] on input "$275,000" at bounding box center [304, 207] width 105 height 17
type input "$252,000"
click at [331, 176] on div "Initial Request Cancel Save" at bounding box center [252, 185] width 217 height 18
click at [331, 180] on icon "button" at bounding box center [329, 185] width 18 height 18
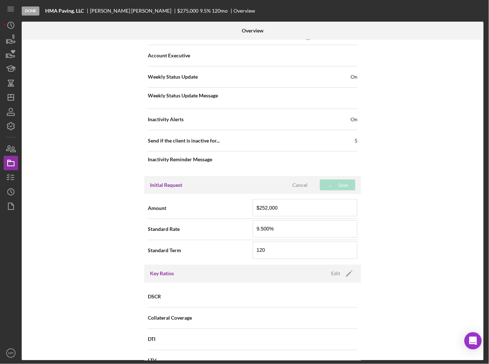
click at [378, 205] on div "Internal Workflow Stage Done Icon/Dropdown Arrow Archive (can unarchive later i…" at bounding box center [252, 200] width 461 height 321
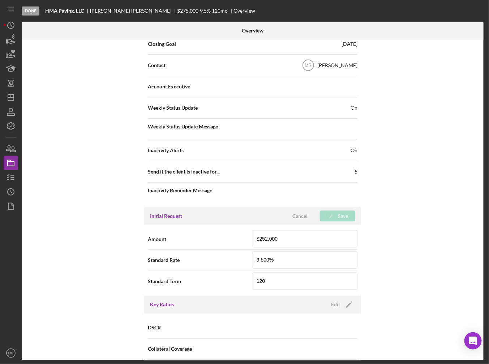
scroll to position [224, 0]
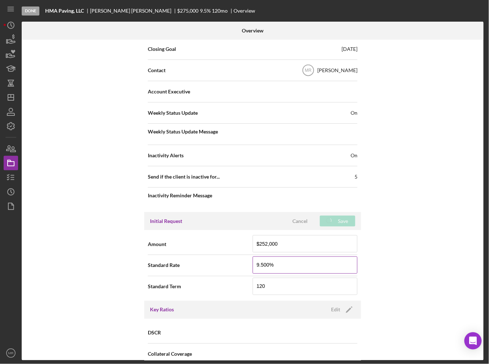
click at [266, 266] on input "9.500%" at bounding box center [304, 265] width 105 height 17
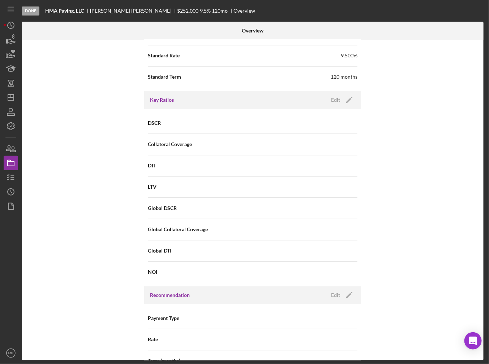
scroll to position [356, 0]
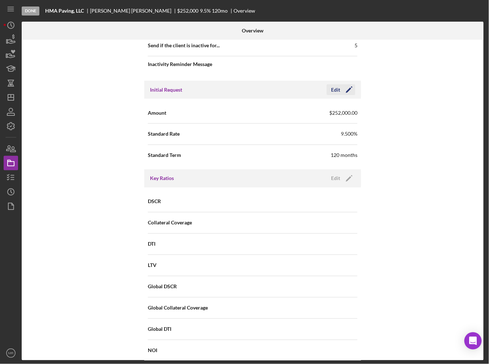
click at [340, 86] on icon "Icon/Edit" at bounding box center [349, 90] width 18 height 18
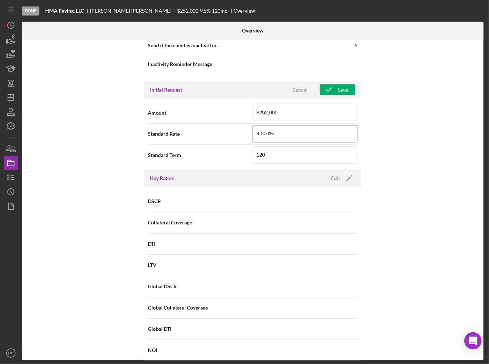
click at [269, 132] on input "9.500%" at bounding box center [304, 133] width 105 height 17
type input "9.250%"
click at [414, 126] on div "Internal Workflow Stage Done Icon/Dropdown Arrow Archive (can unarchive later i…" at bounding box center [252, 200] width 461 height 321
click at [344, 93] on div "Save" at bounding box center [343, 89] width 10 height 11
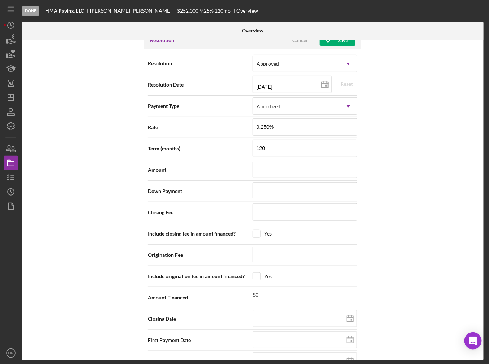
scroll to position [1006, 0]
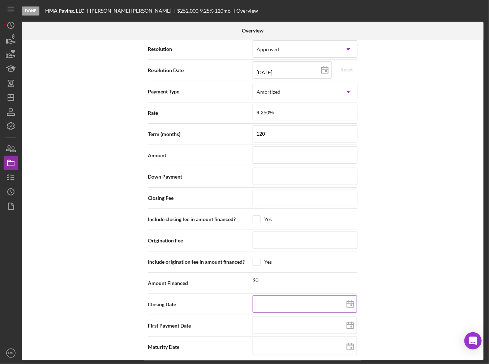
click at [347, 302] on polygon at bounding box center [350, 305] width 6 height 6
type input "[DATE]"
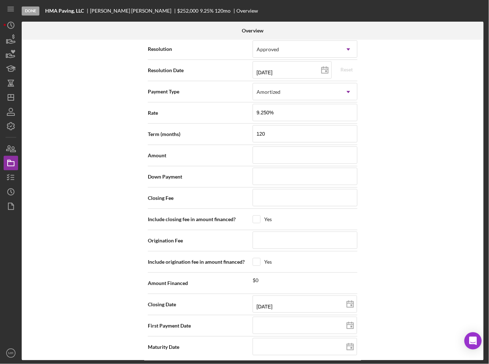
click at [398, 275] on div "Internal Workflow Stage Done Icon/Dropdown Arrow Archive (can unarchive later i…" at bounding box center [252, 200] width 461 height 321
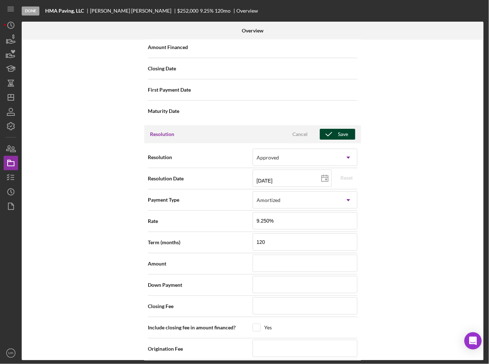
click at [343, 129] on div "Save" at bounding box center [343, 134] width 10 height 11
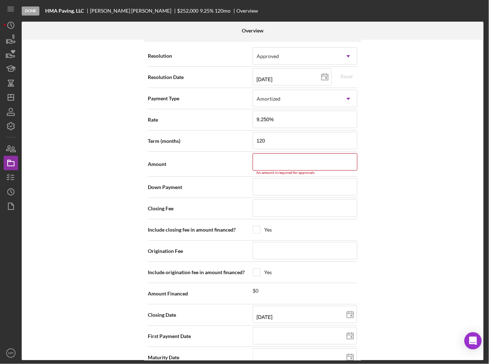
scroll to position [1009, 0]
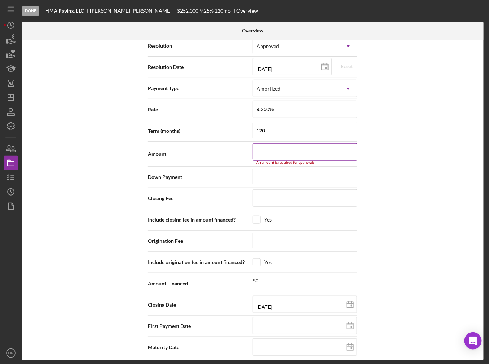
click at [320, 149] on input at bounding box center [304, 151] width 105 height 17
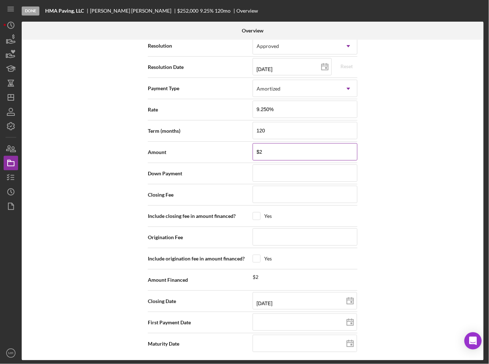
scroll to position [1006, 0]
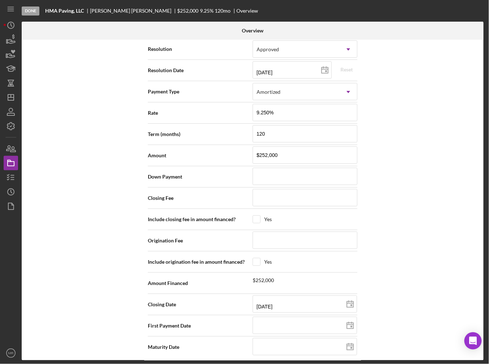
click at [429, 169] on div "Internal Workflow Stage Done Icon/Dropdown Arrow Archive (can unarchive later i…" at bounding box center [252, 200] width 461 height 321
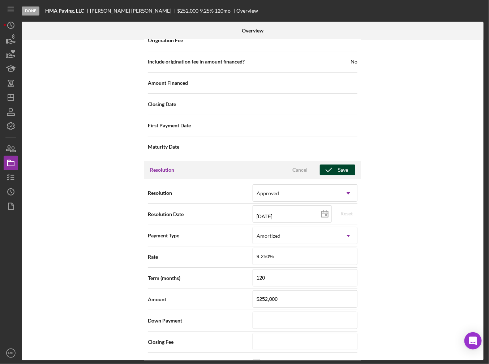
click at [338, 170] on div "Save" at bounding box center [343, 170] width 10 height 11
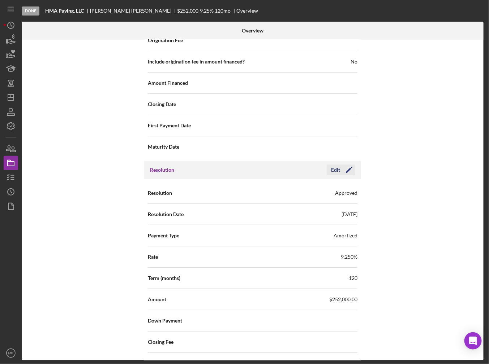
click at [337, 165] on div "Edit" at bounding box center [335, 170] width 9 height 11
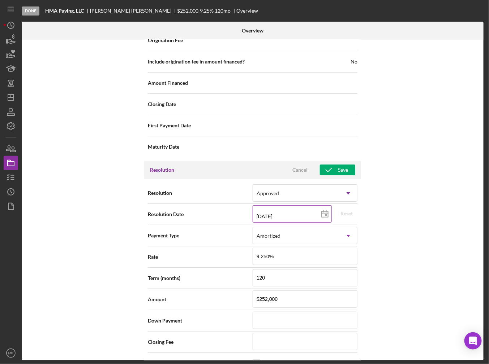
click at [326, 207] on icon at bounding box center [325, 214] width 18 height 18
click at [338, 167] on div "Save" at bounding box center [343, 170] width 10 height 11
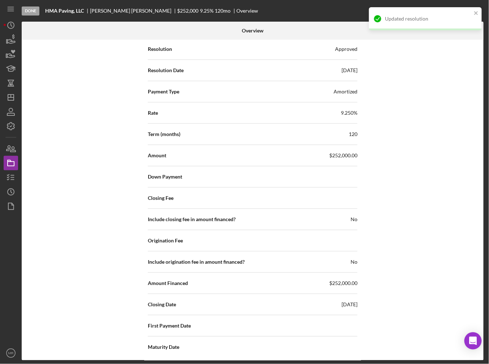
scroll to position [1006, 0]
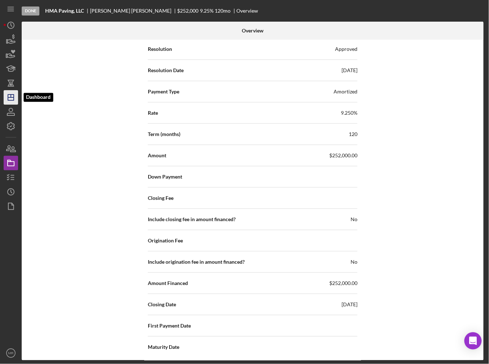
click at [11, 99] on icon "Icon/Dashboard" at bounding box center [11, 97] width 18 height 18
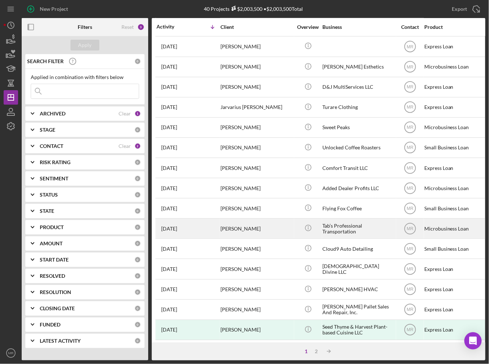
scroll to position [203, 0]
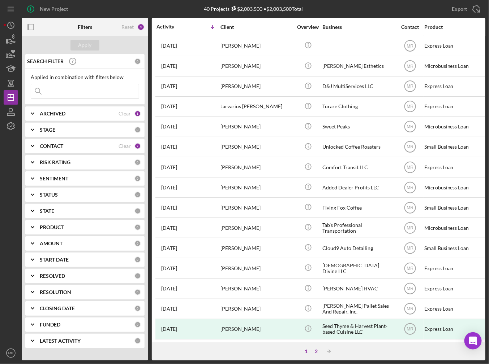
click at [319, 352] on div "2" at bounding box center [316, 352] width 10 height 6
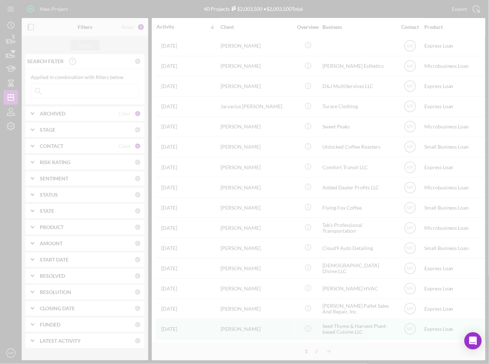
scroll to position [3, 0]
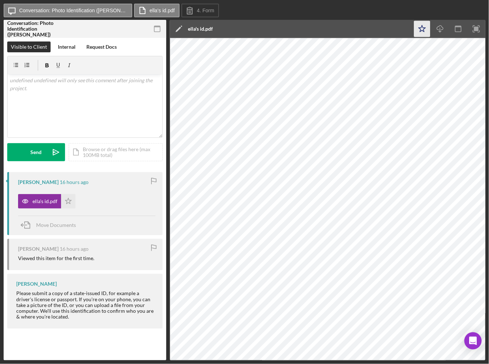
click at [420, 31] on icon "Icon/Star" at bounding box center [422, 29] width 16 height 16
